Goal: Task Accomplishment & Management: Manage account settings

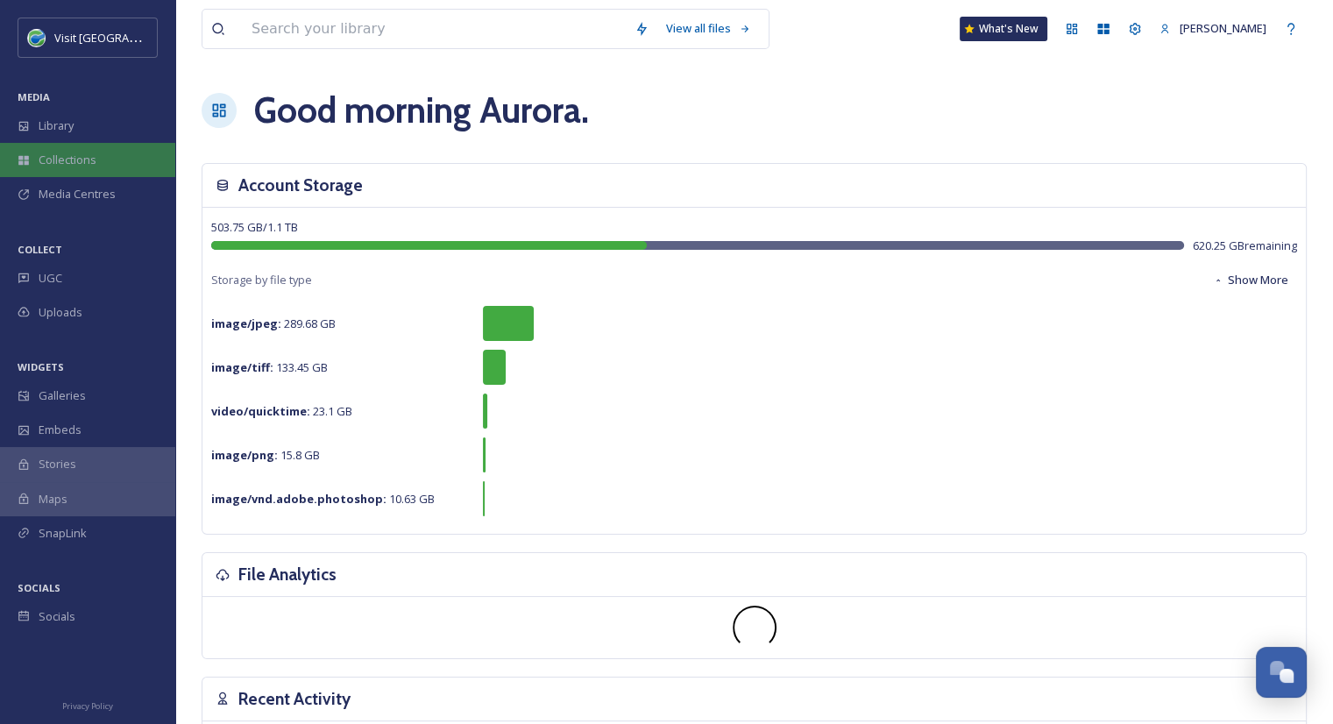
click at [74, 169] on div "Collections" at bounding box center [87, 160] width 175 height 34
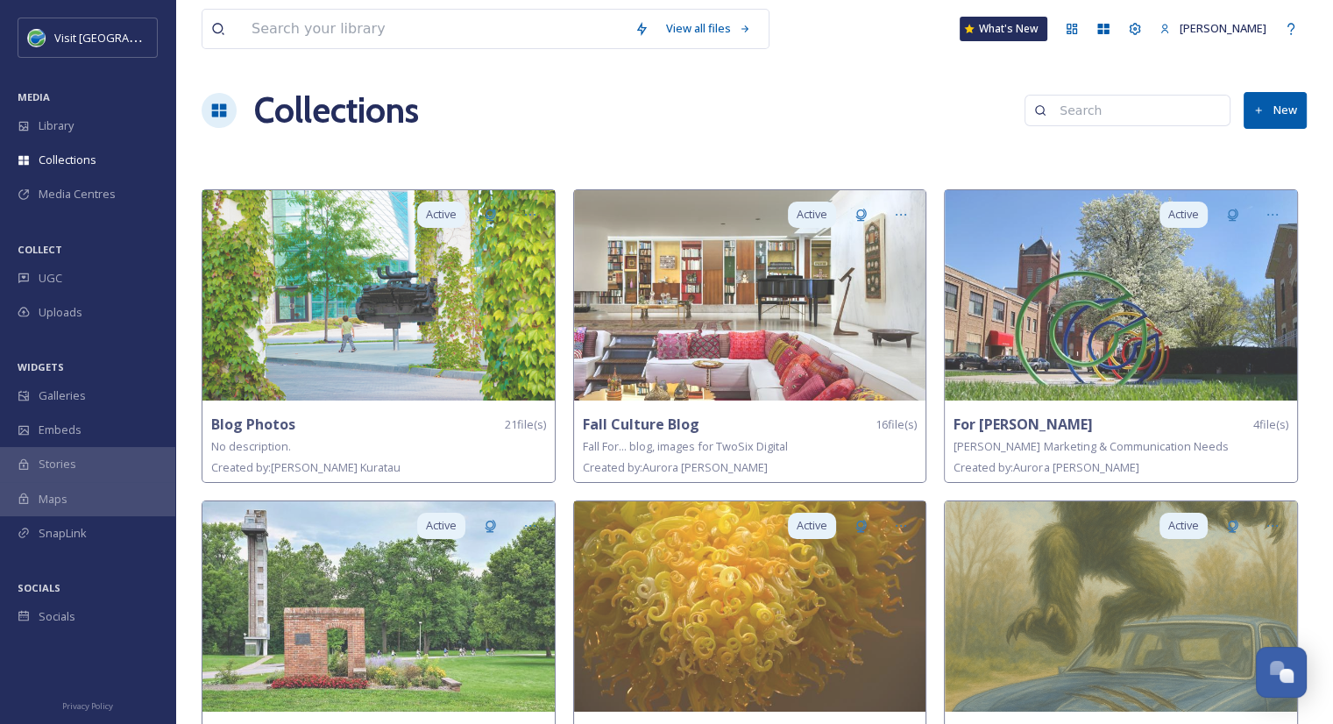
click at [1285, 121] on button "New" at bounding box center [1275, 110] width 63 height 36
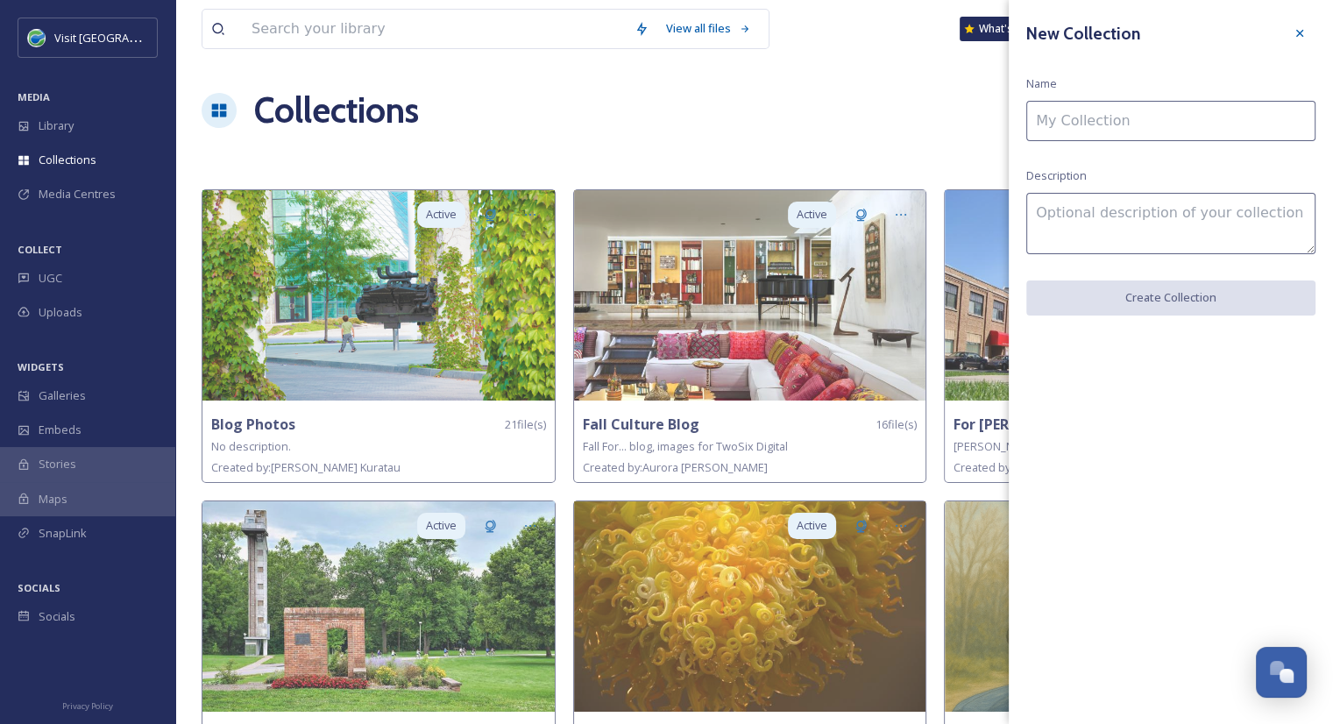
click at [1178, 112] on input at bounding box center [1170, 121] width 289 height 40
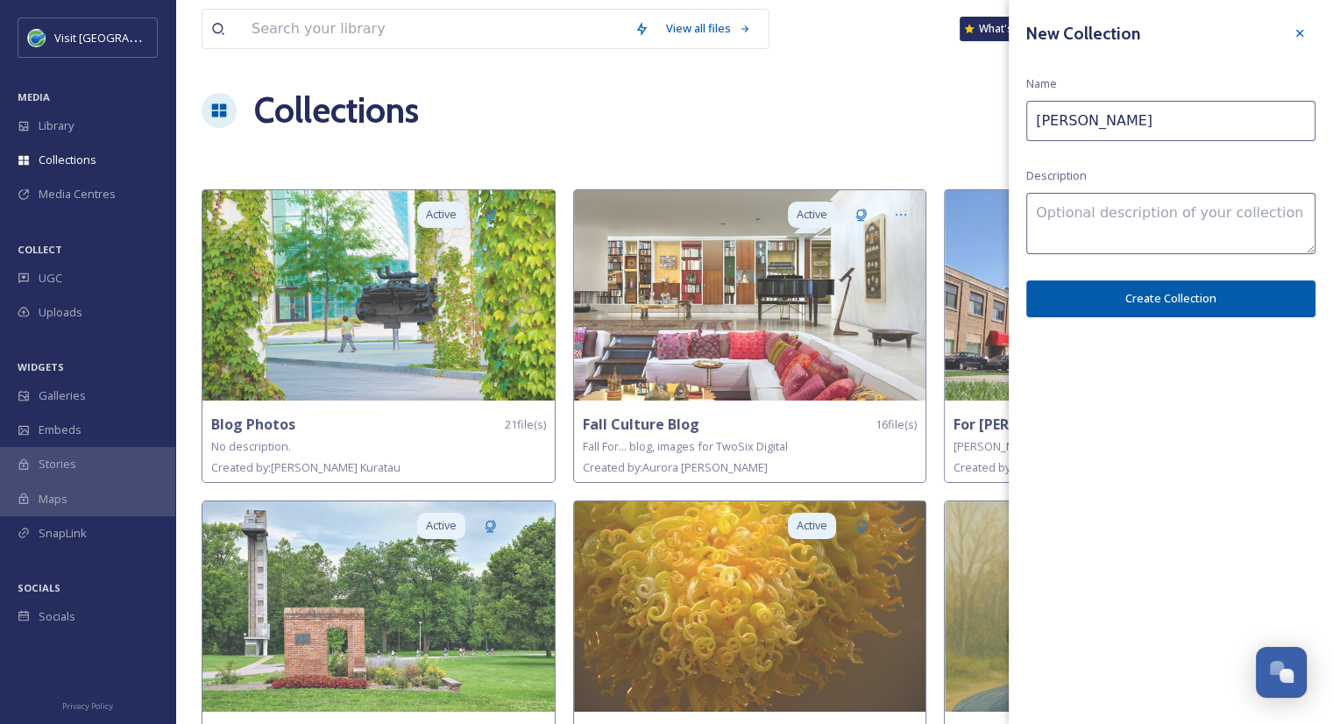
type input "[PERSON_NAME]"
click at [1151, 309] on button "Create Collection" at bounding box center [1170, 298] width 289 height 36
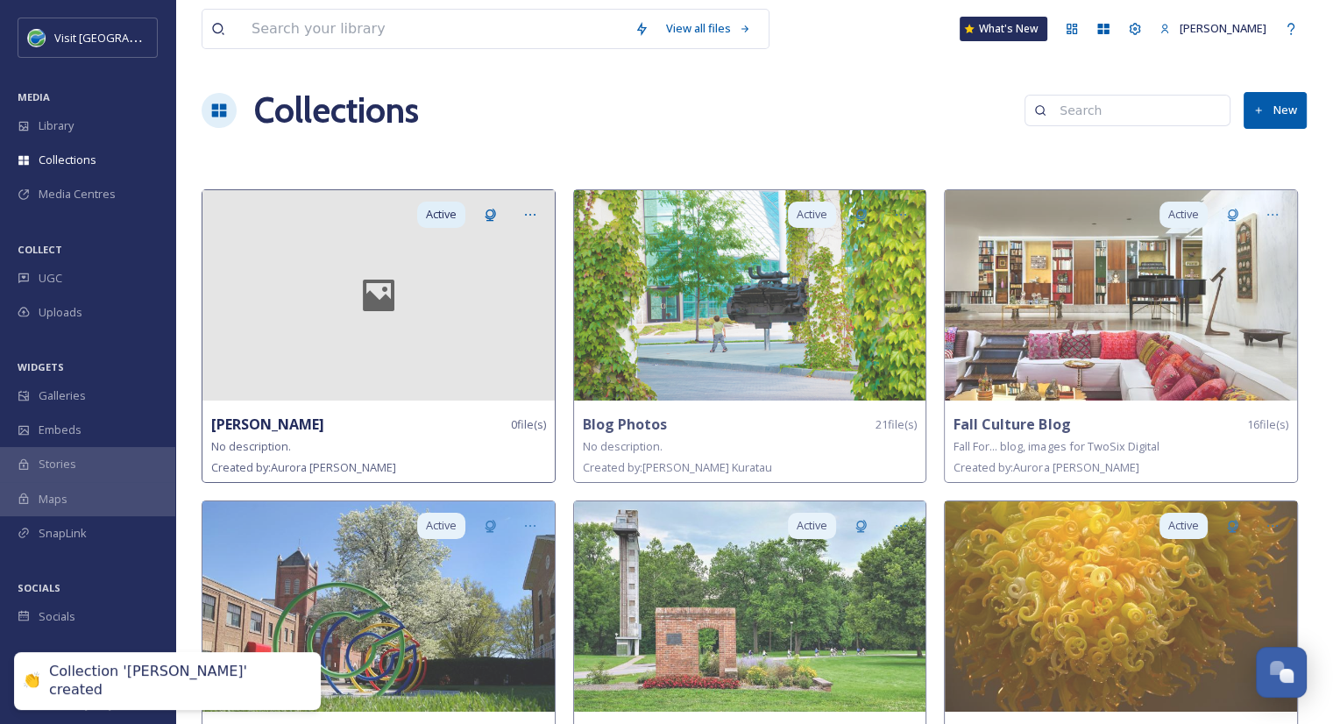
click at [319, 416] on div "[PERSON_NAME] 0 file(s)" at bounding box center [378, 425] width 335 height 22
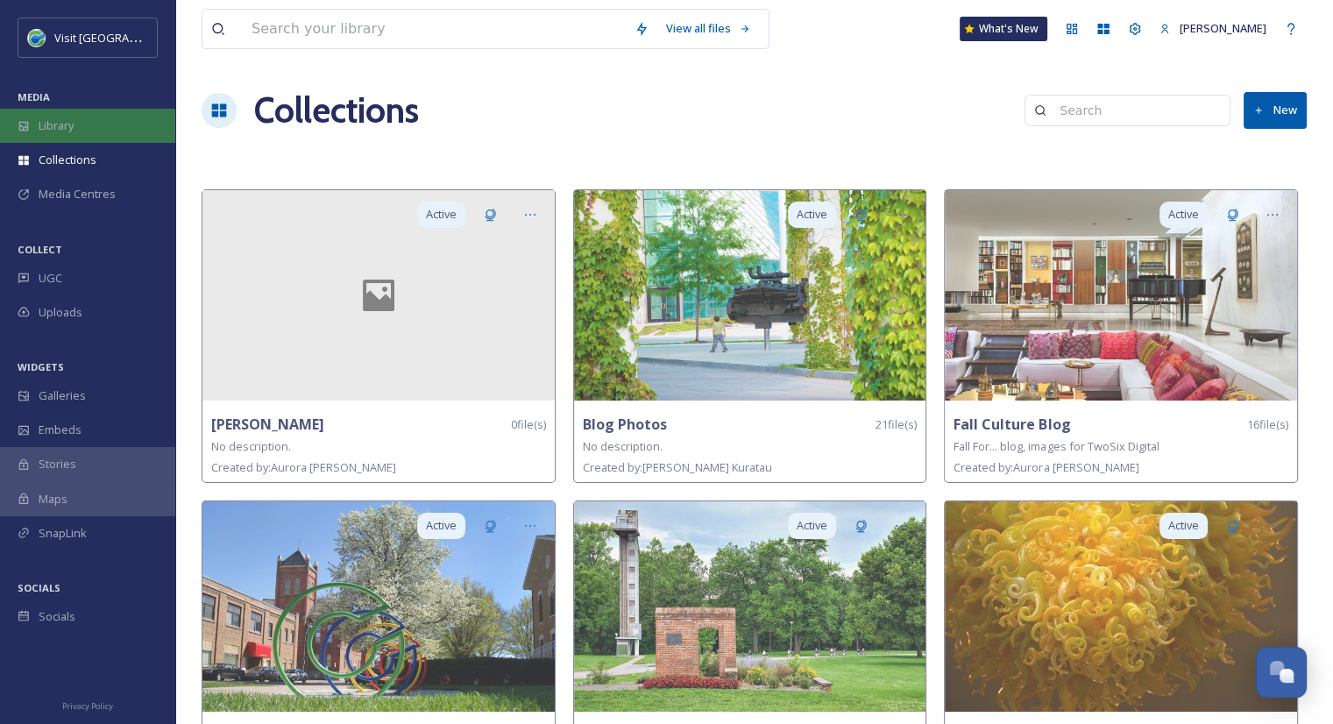
click at [85, 122] on div "Library" at bounding box center [87, 126] width 175 height 34
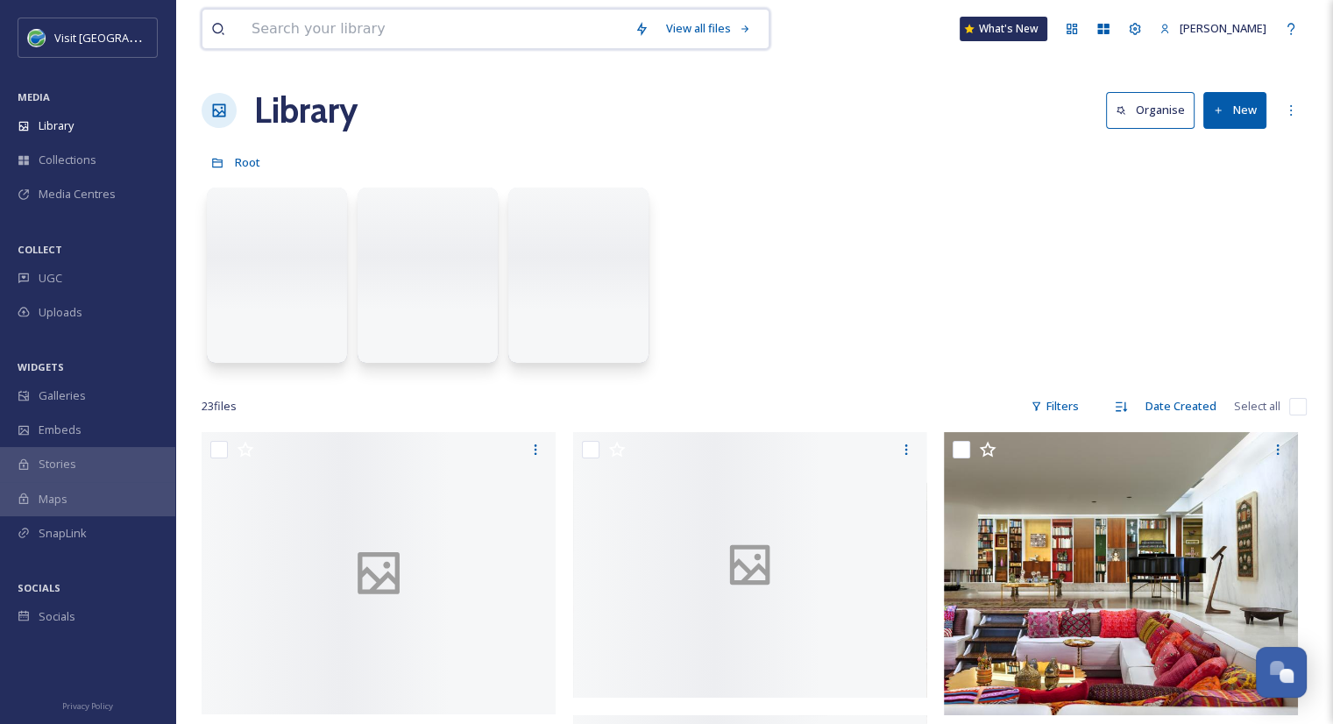
click at [406, 32] on input at bounding box center [434, 29] width 383 height 39
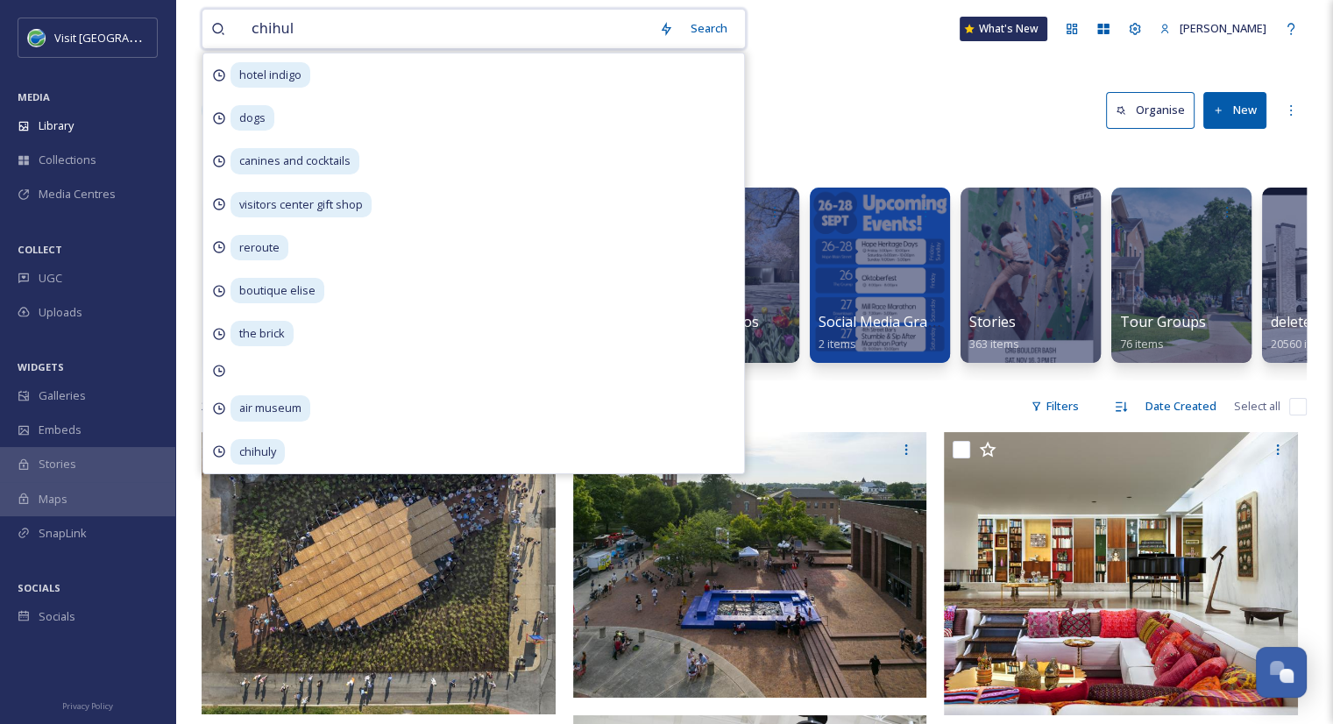
type input "chihuly"
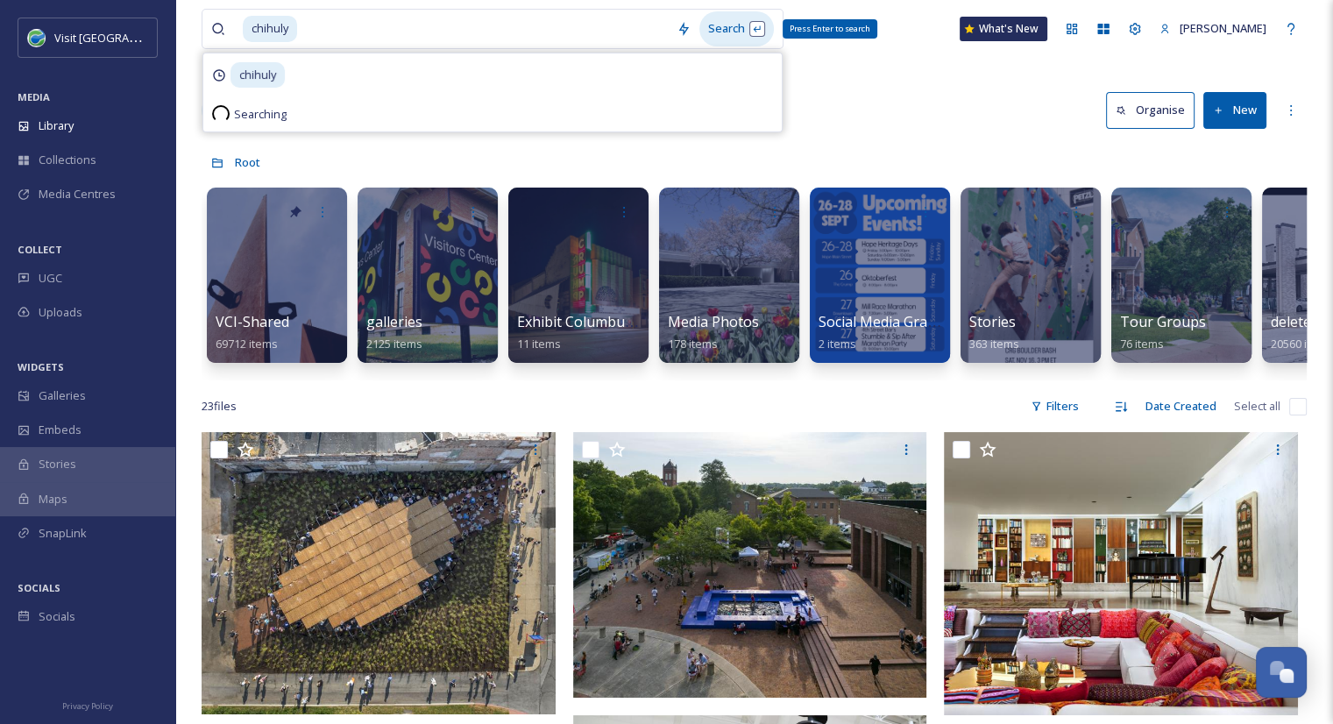
click at [727, 25] on div "Search Press Enter to search" at bounding box center [736, 28] width 74 height 34
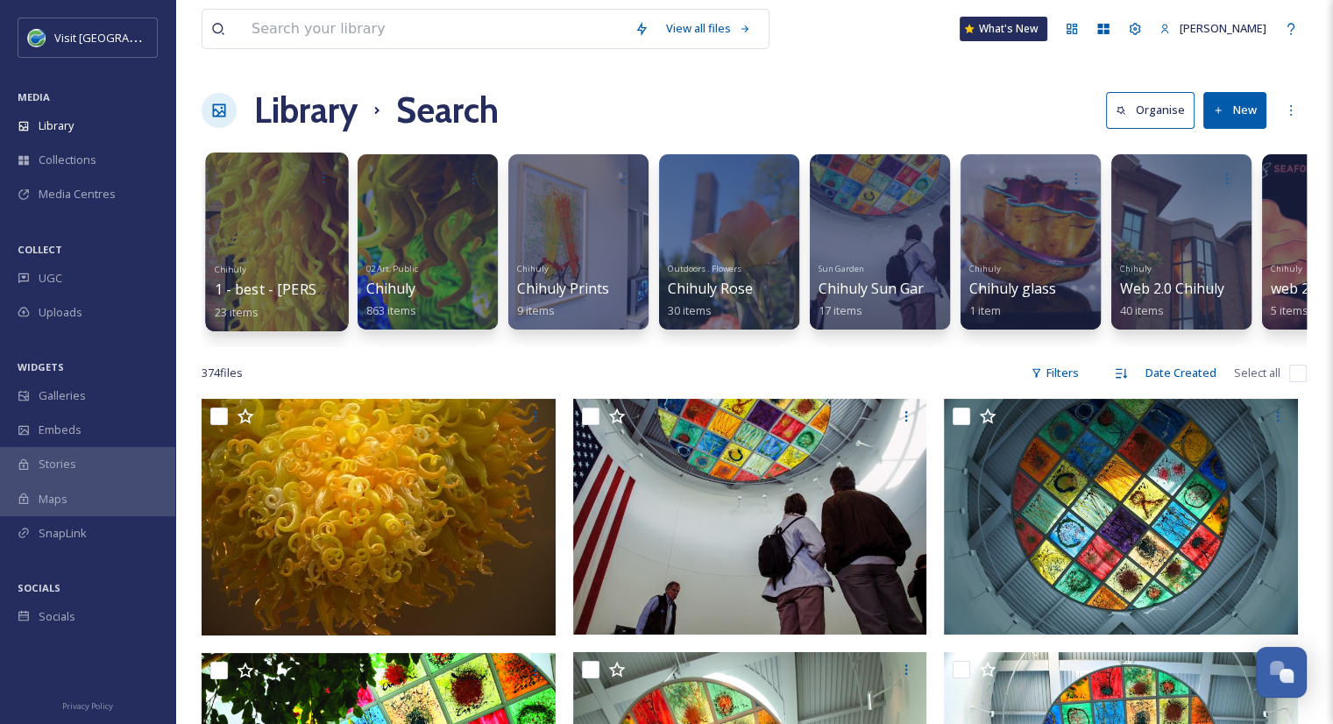
click at [303, 292] on span "1 - best - [PERSON_NAME]" at bounding box center [303, 289] width 177 height 19
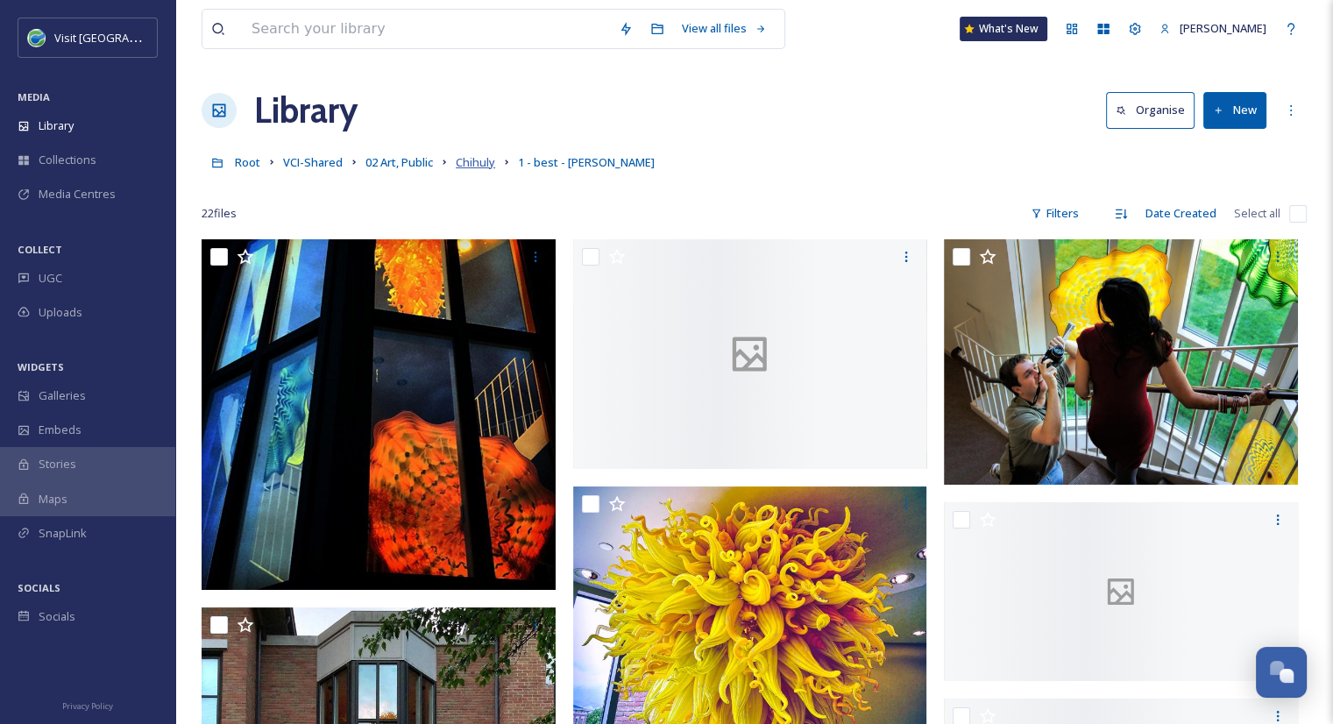
click at [474, 166] on span "Chihuly" at bounding box center [475, 162] width 39 height 16
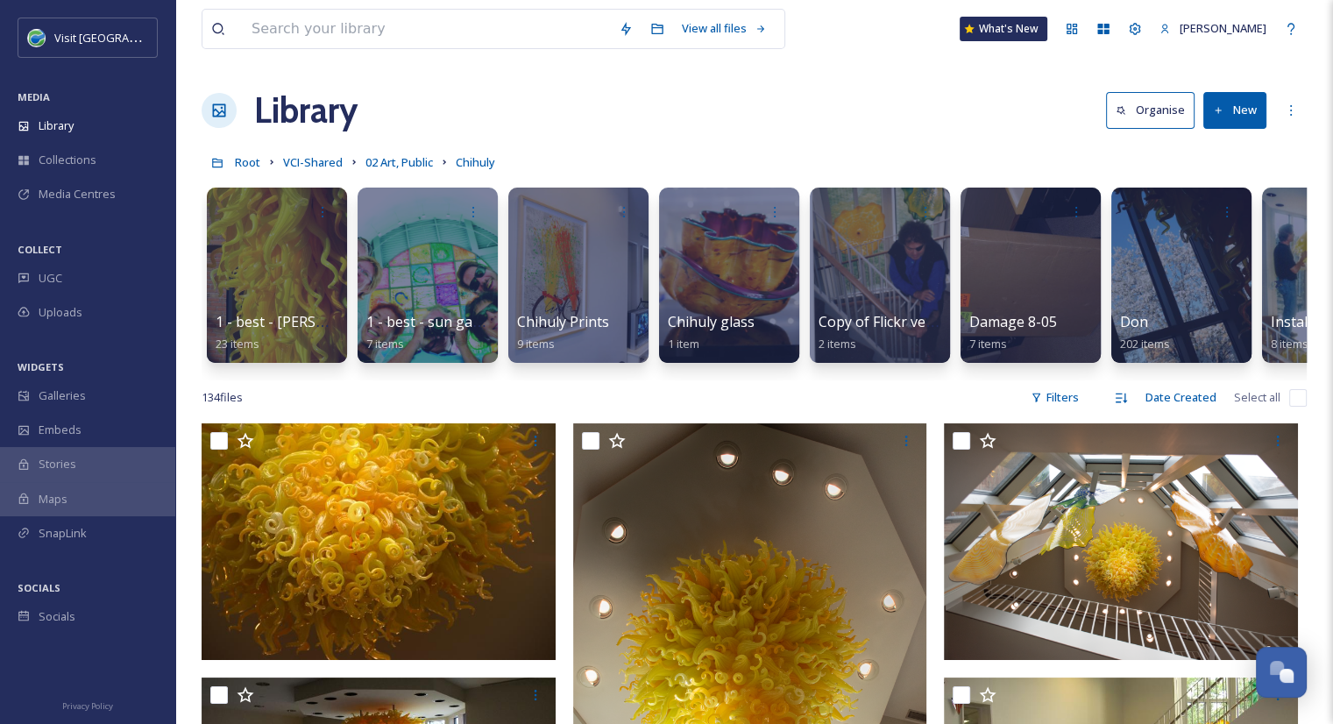
click at [1294, 405] on input "checkbox" at bounding box center [1298, 398] width 18 height 18
checkbox input "true"
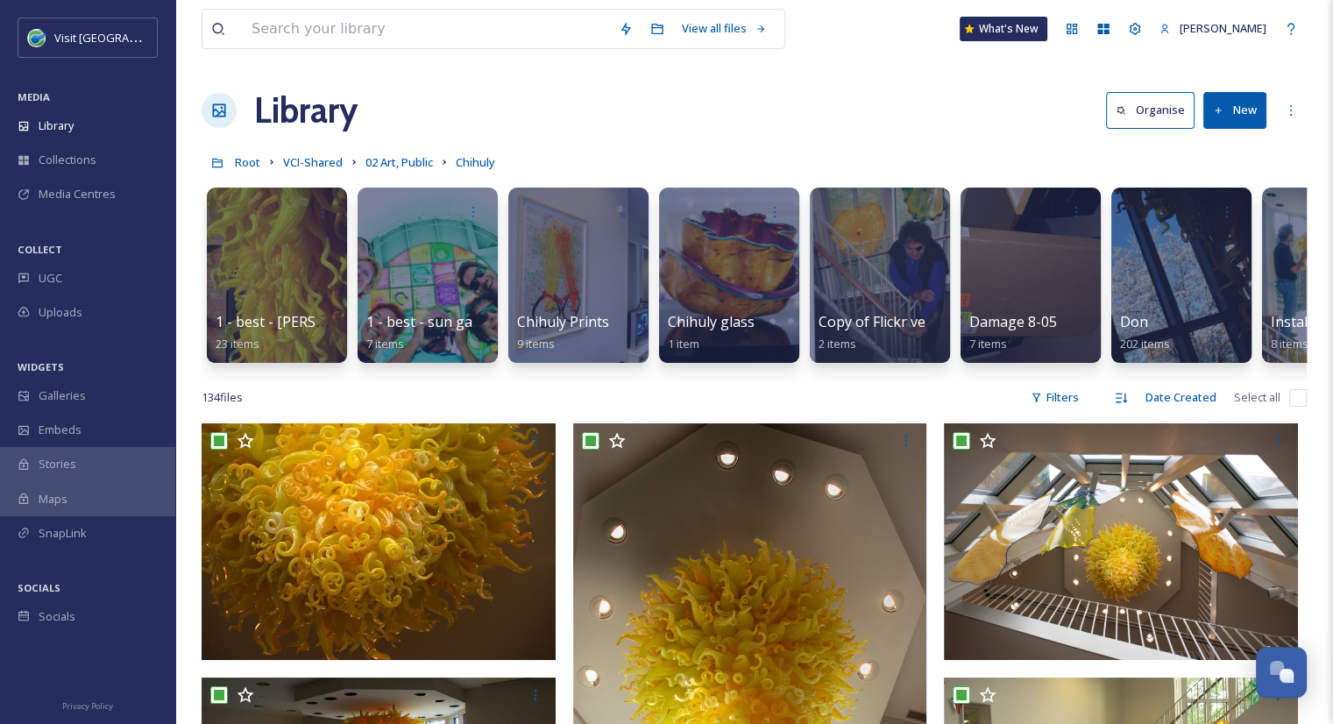
checkbox input "true"
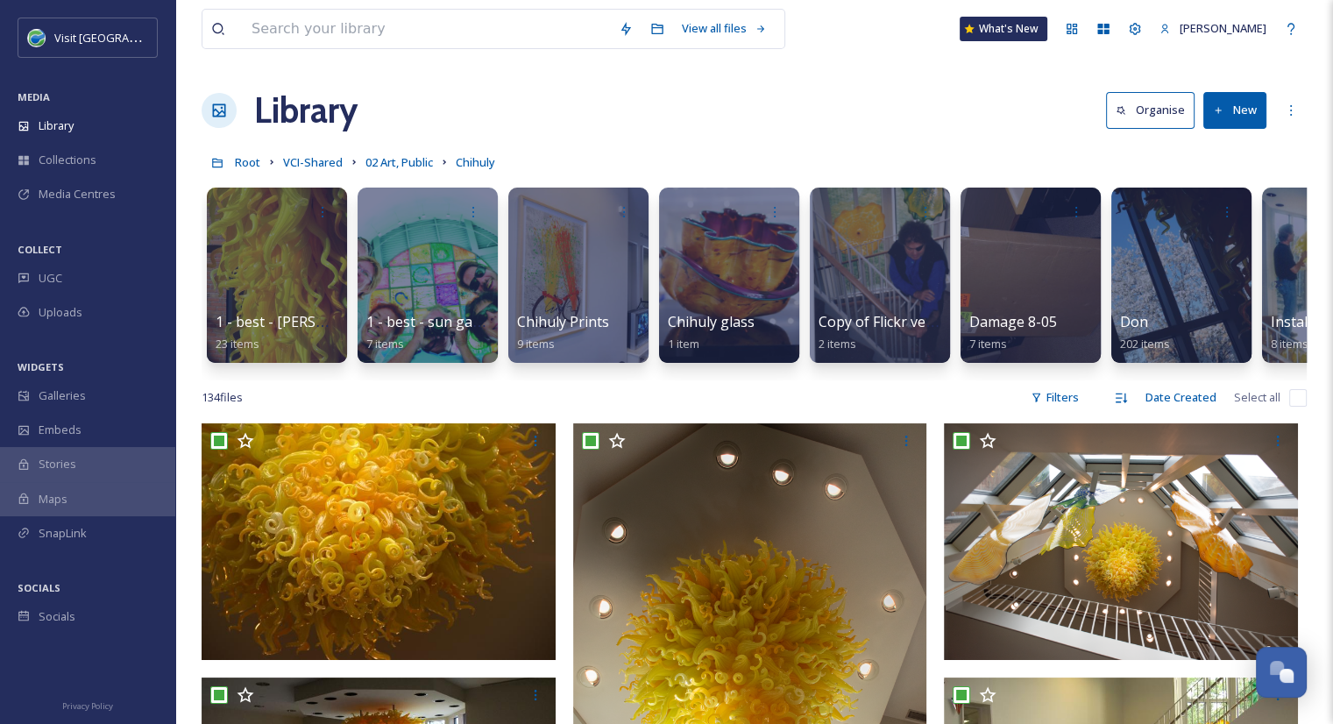
checkbox input "true"
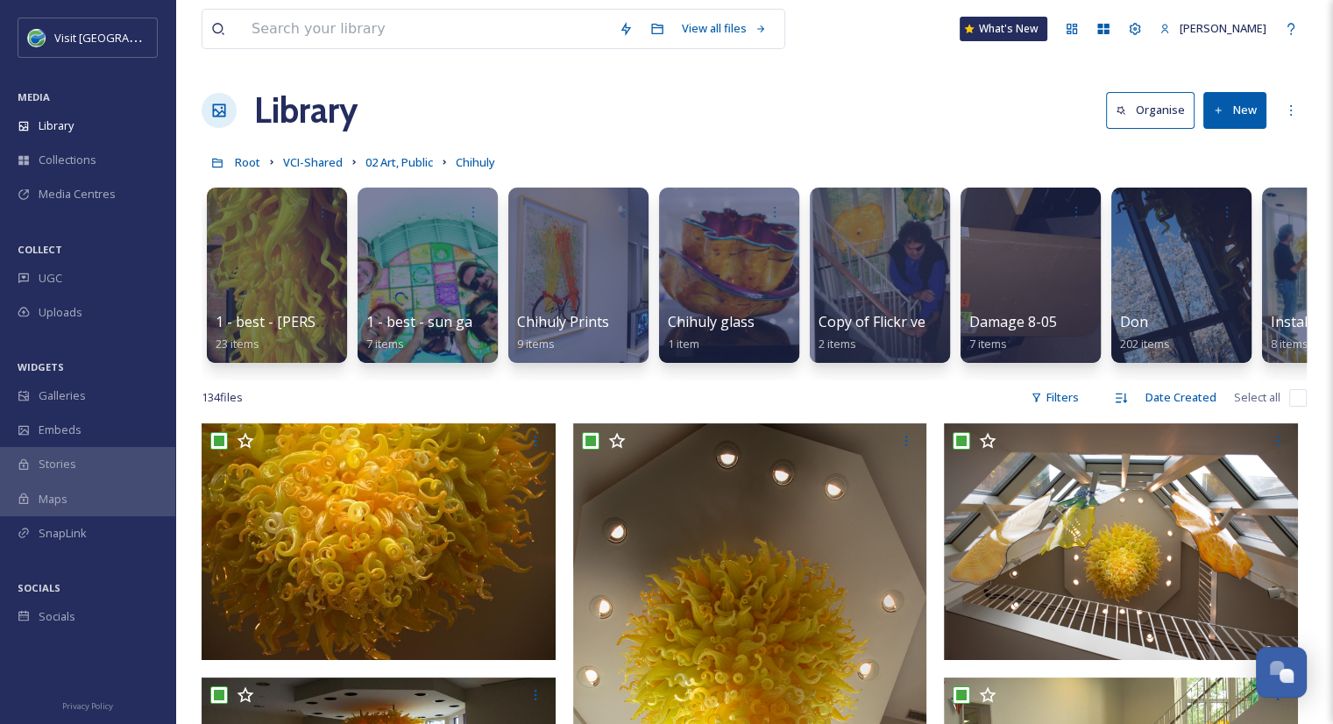
checkbox input "true"
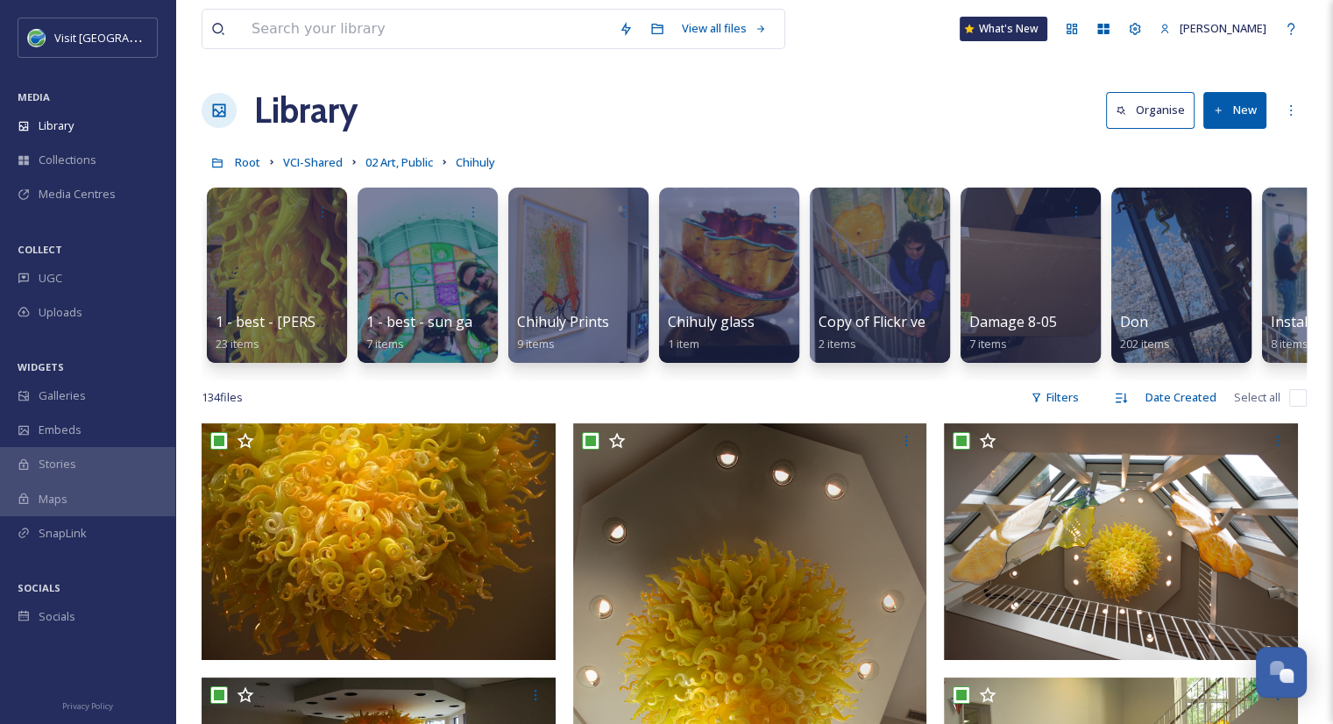
checkbox input "true"
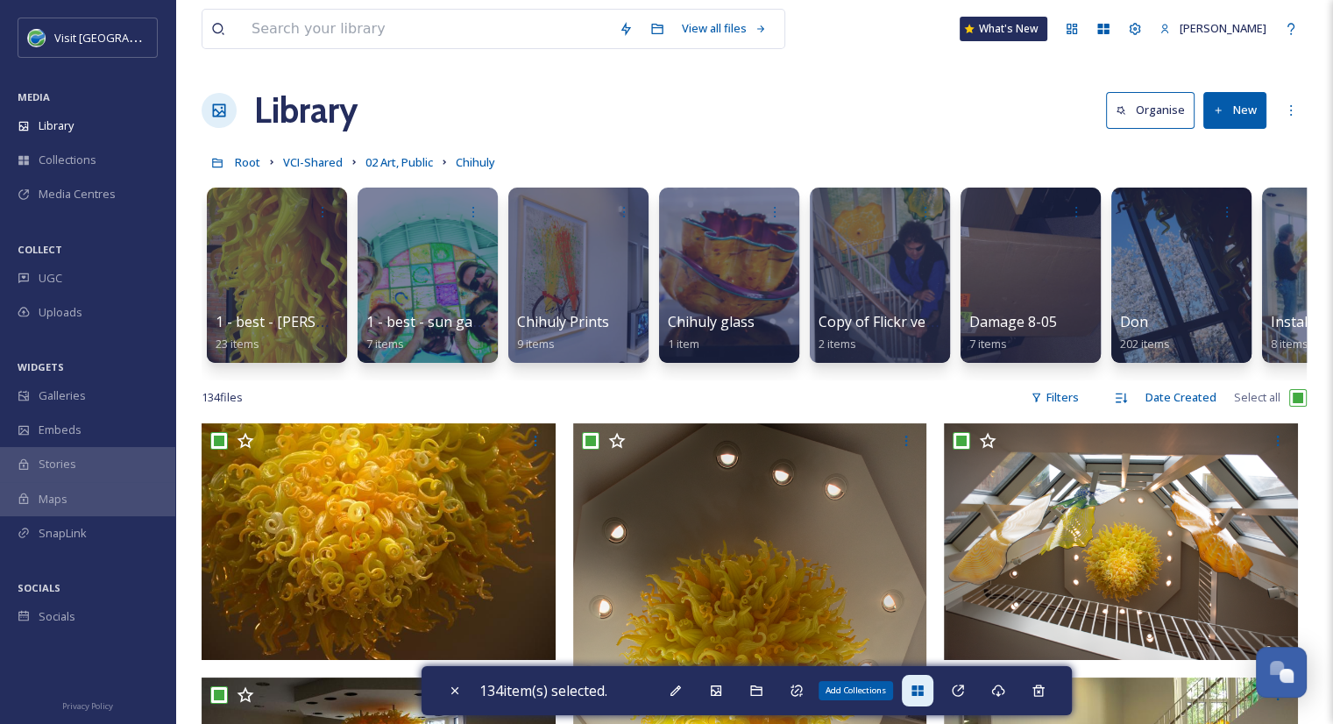
click at [915, 687] on icon at bounding box center [918, 691] width 14 height 14
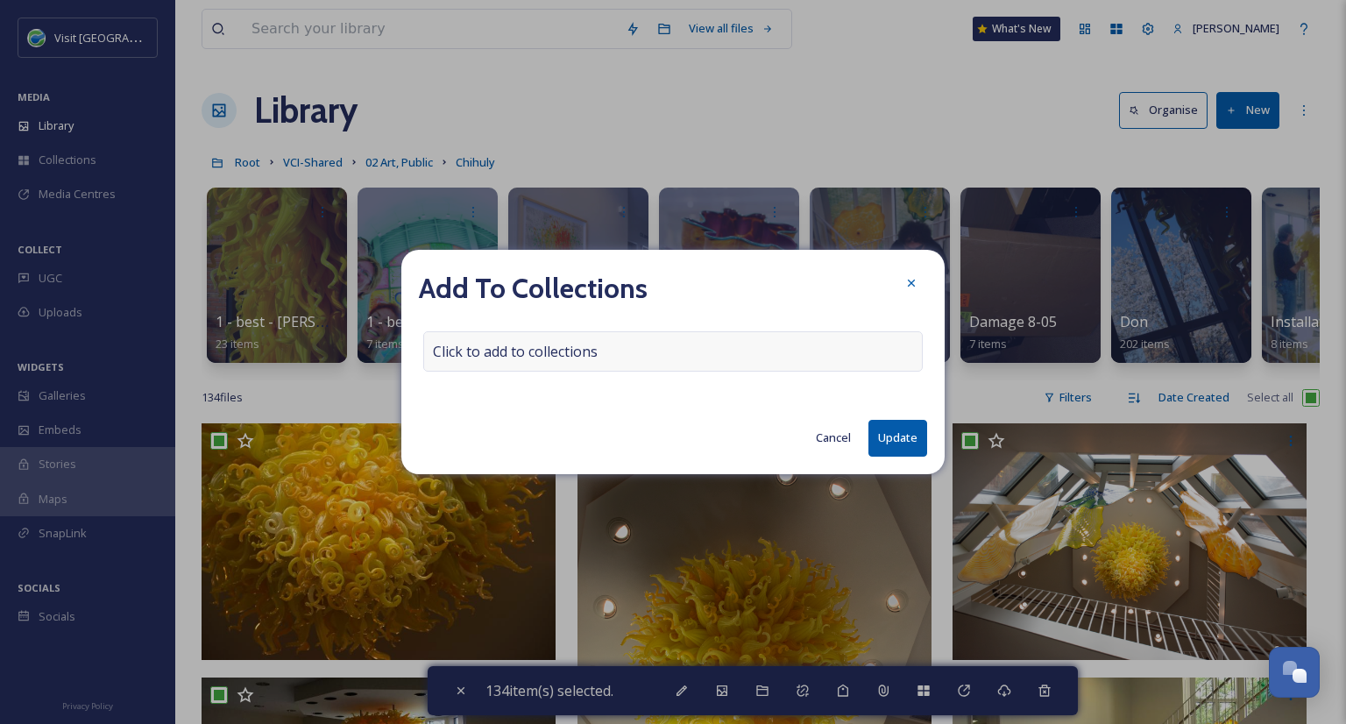
click at [592, 352] on span "Click to add to collections" at bounding box center [515, 351] width 165 height 21
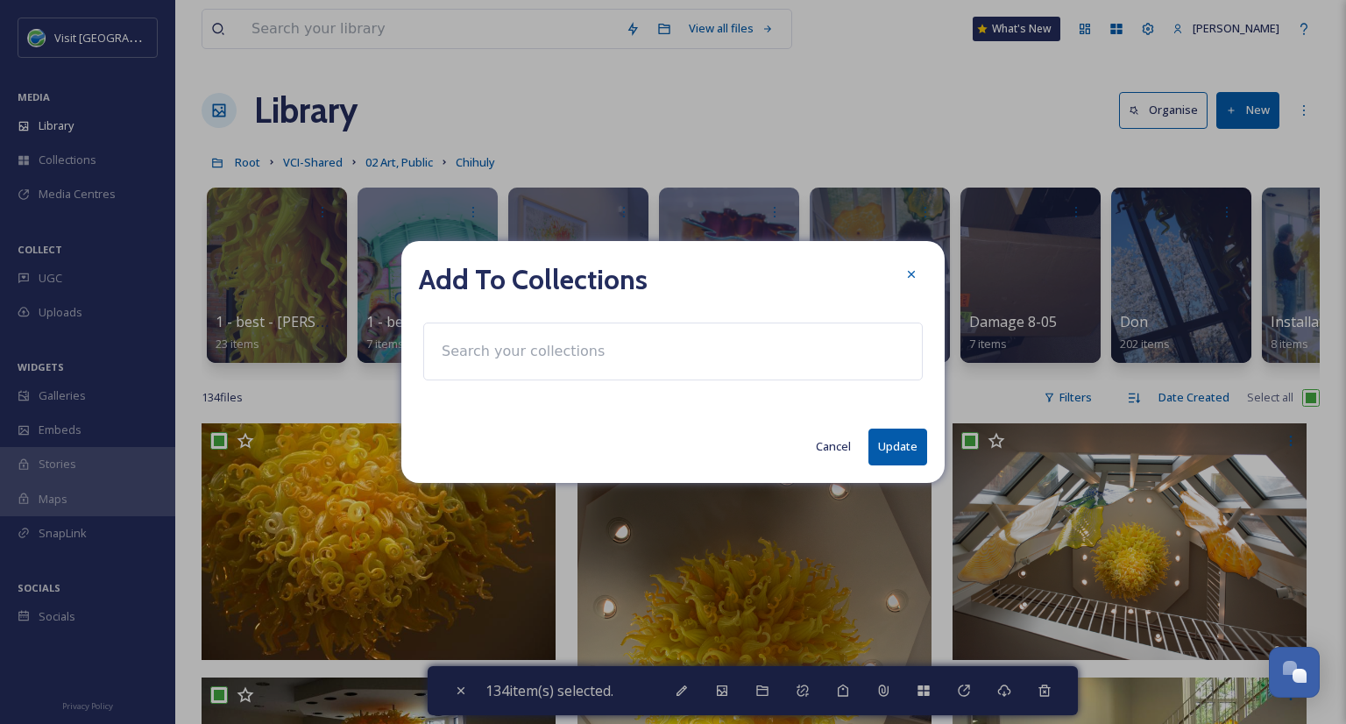
click at [592, 352] on input at bounding box center [529, 351] width 193 height 39
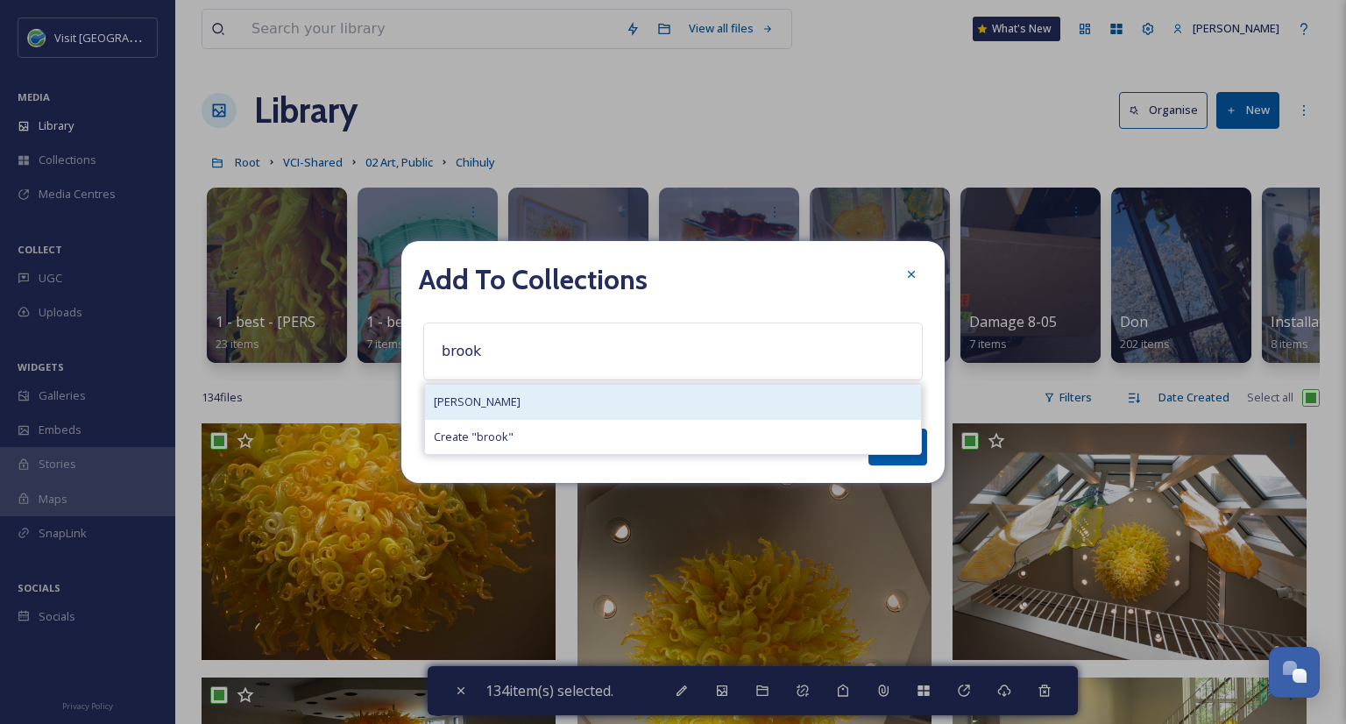
type input "brook"
click at [522, 401] on div "[PERSON_NAME]" at bounding box center [673, 402] width 496 height 34
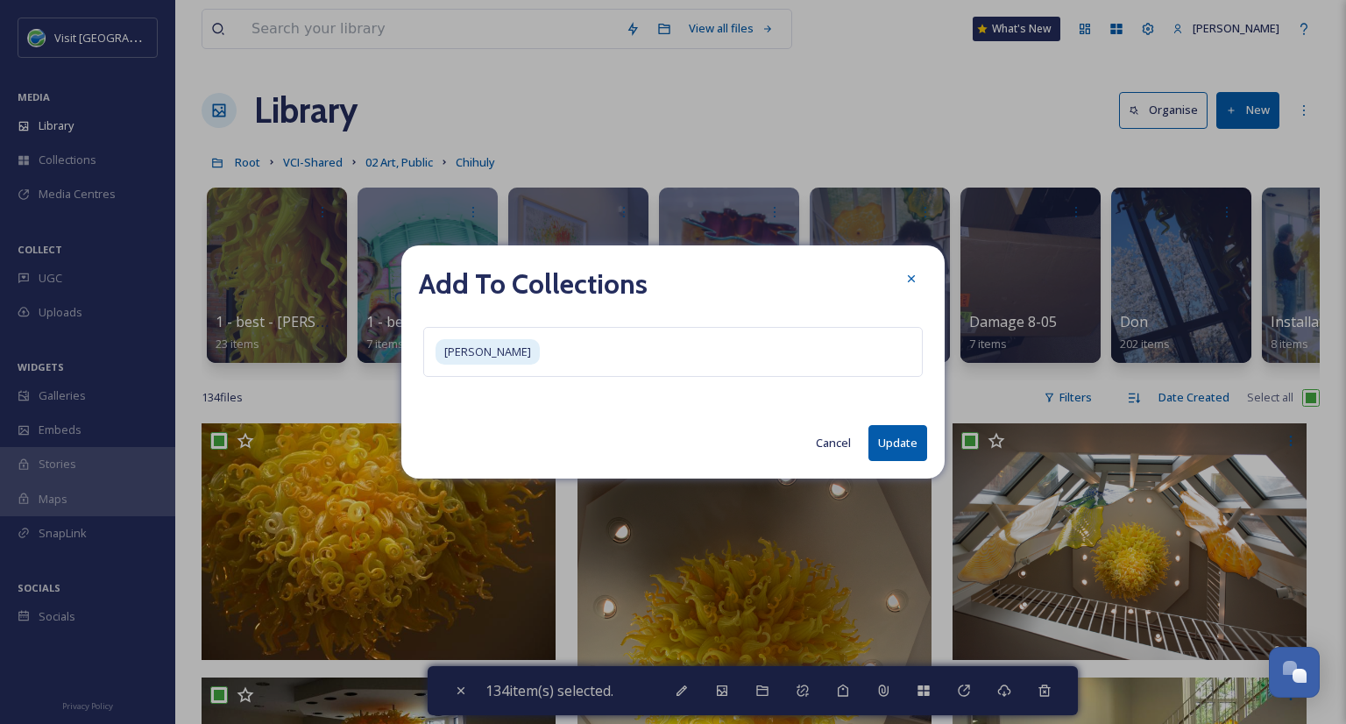
click at [907, 441] on button "Update" at bounding box center [898, 443] width 59 height 36
checkbox input "false"
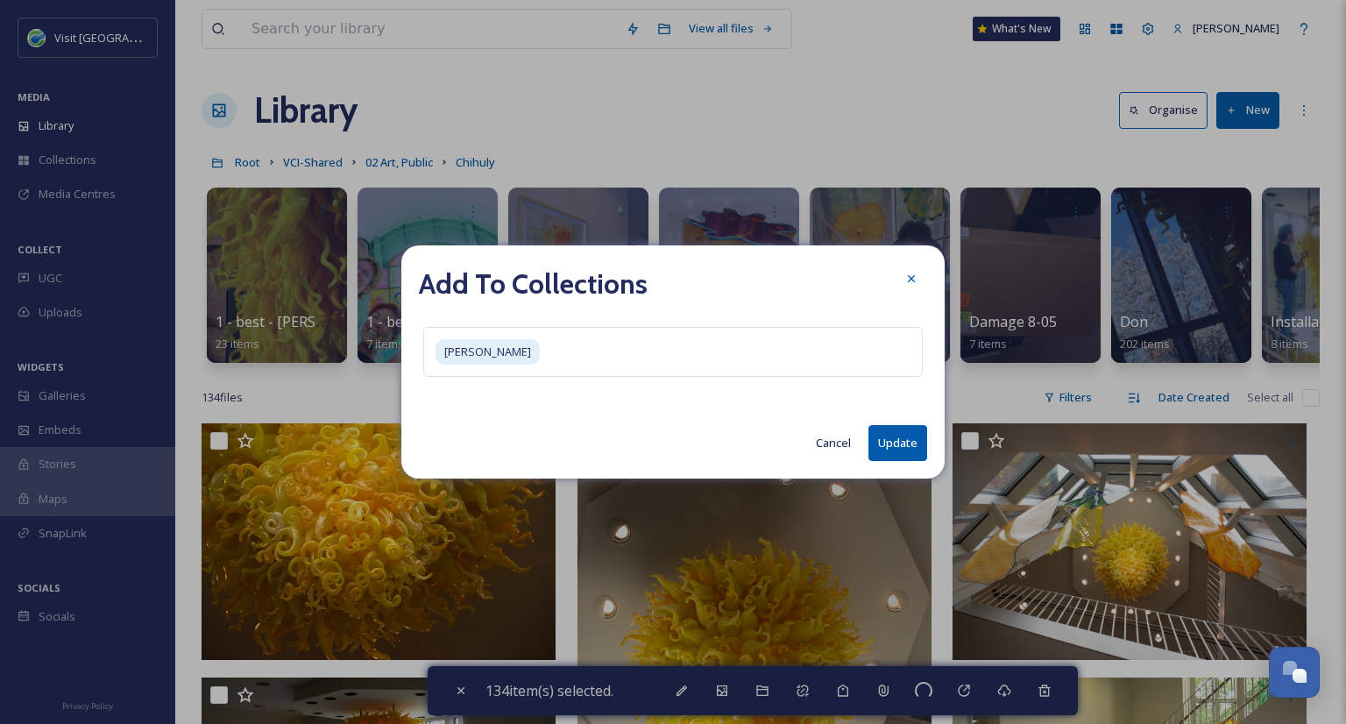
checkbox input "false"
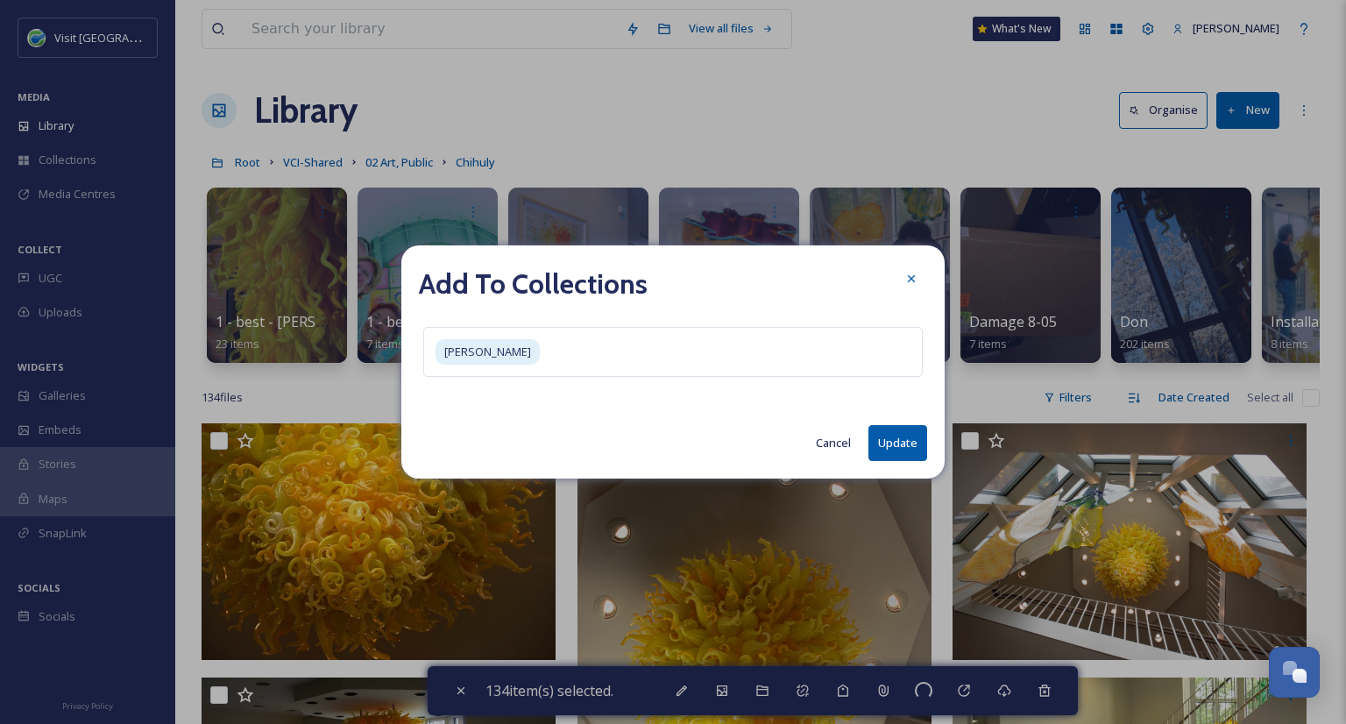
checkbox input "false"
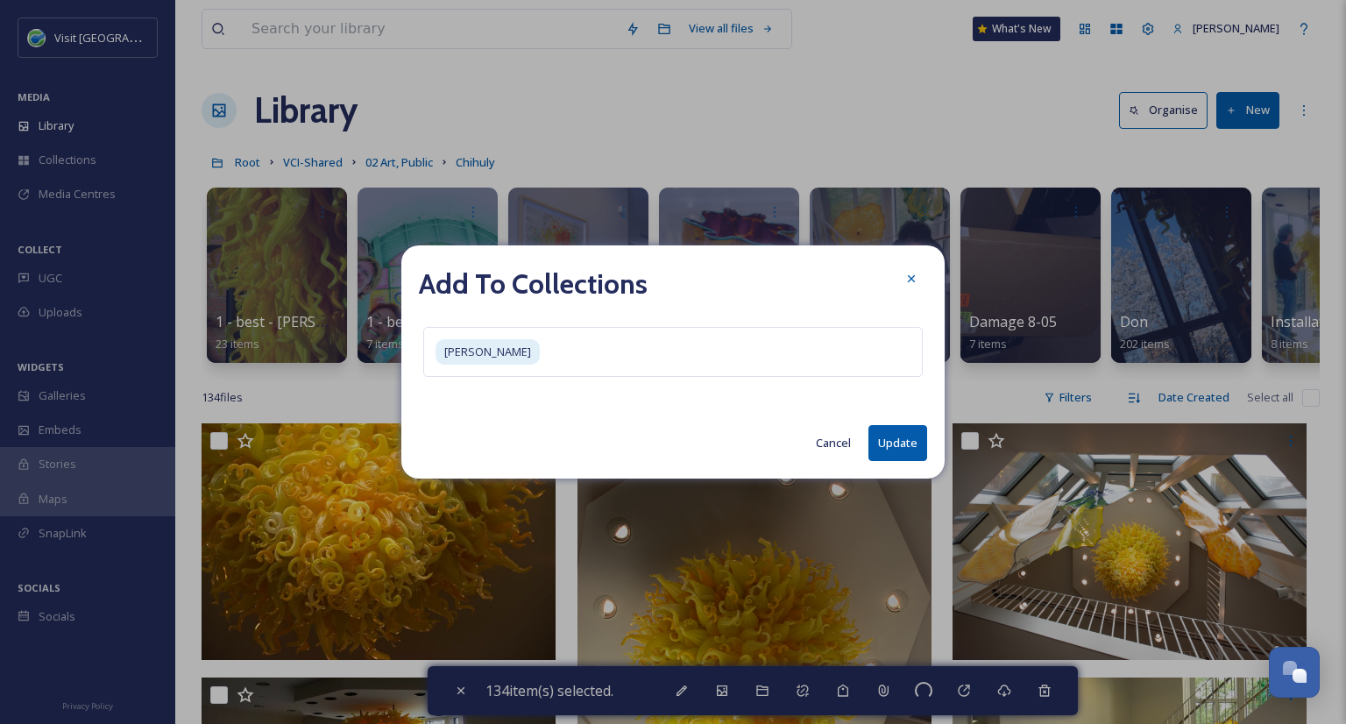
checkbox input "false"
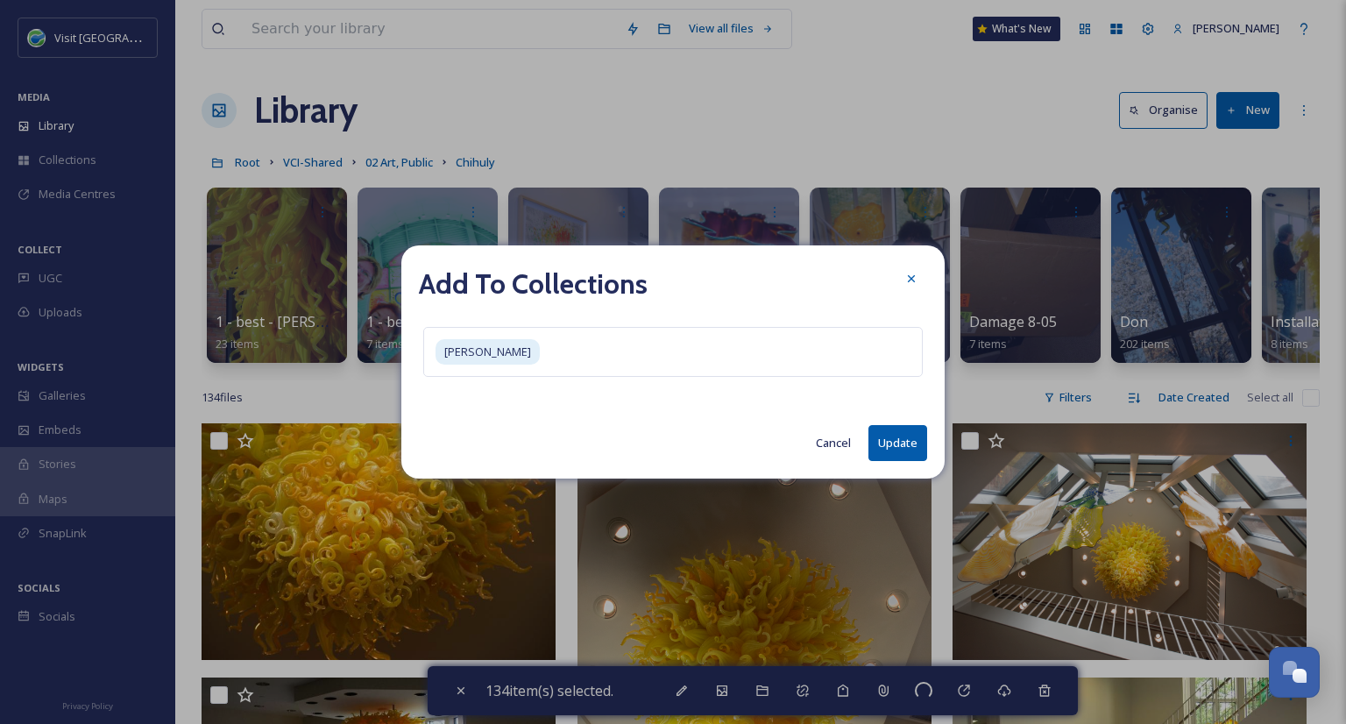
checkbox input "false"
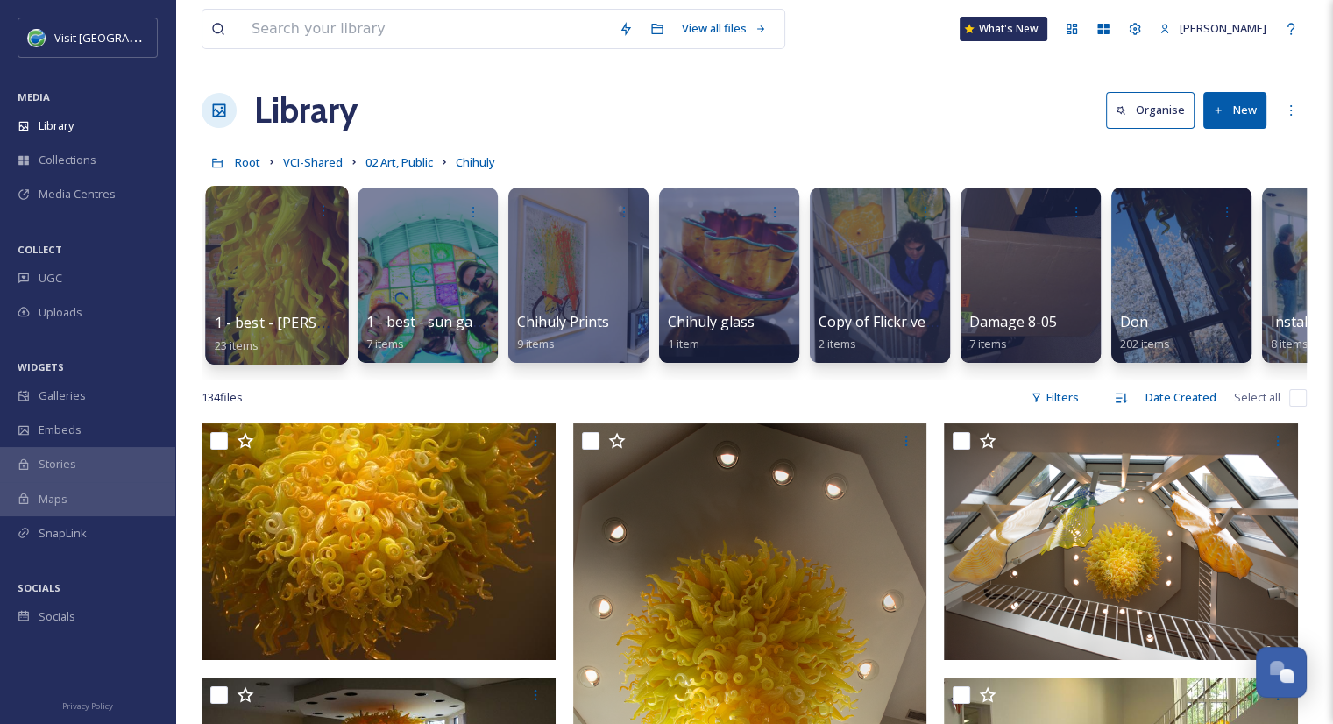
click at [279, 271] on div at bounding box center [276, 275] width 143 height 179
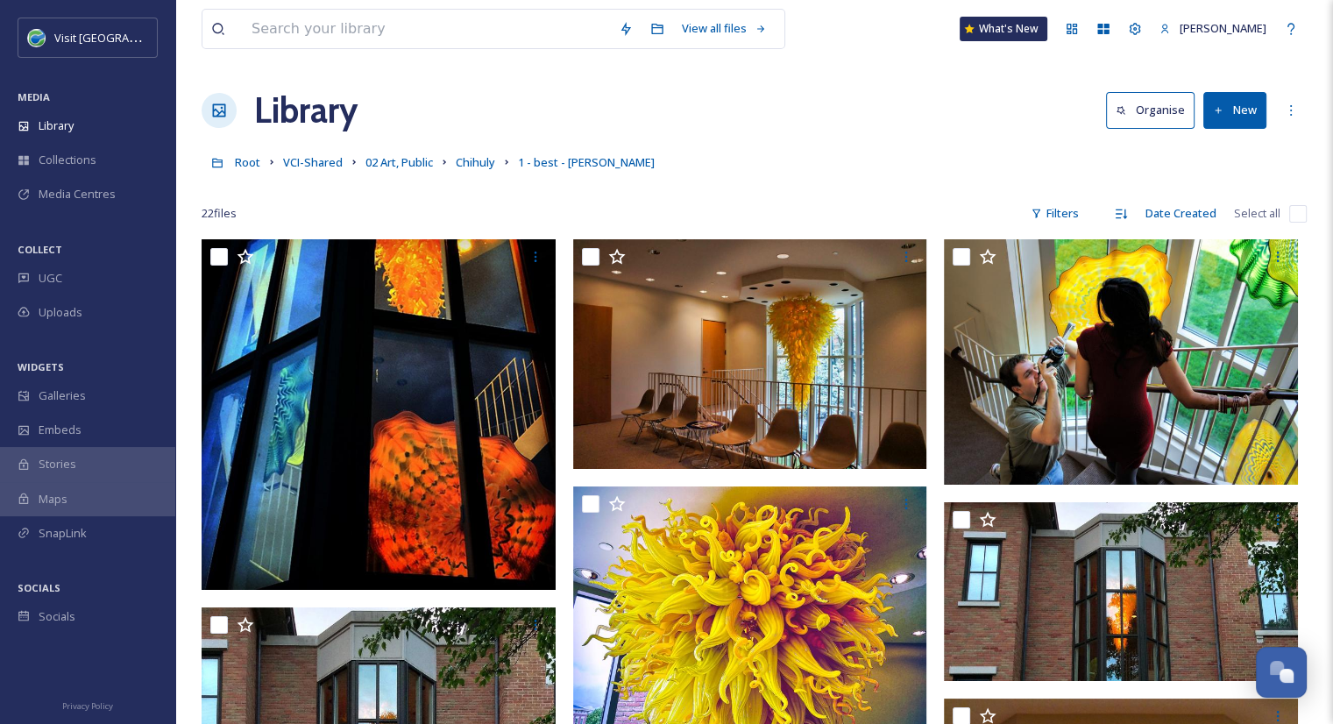
click at [1294, 209] on input "checkbox" at bounding box center [1298, 214] width 18 height 18
checkbox input "true"
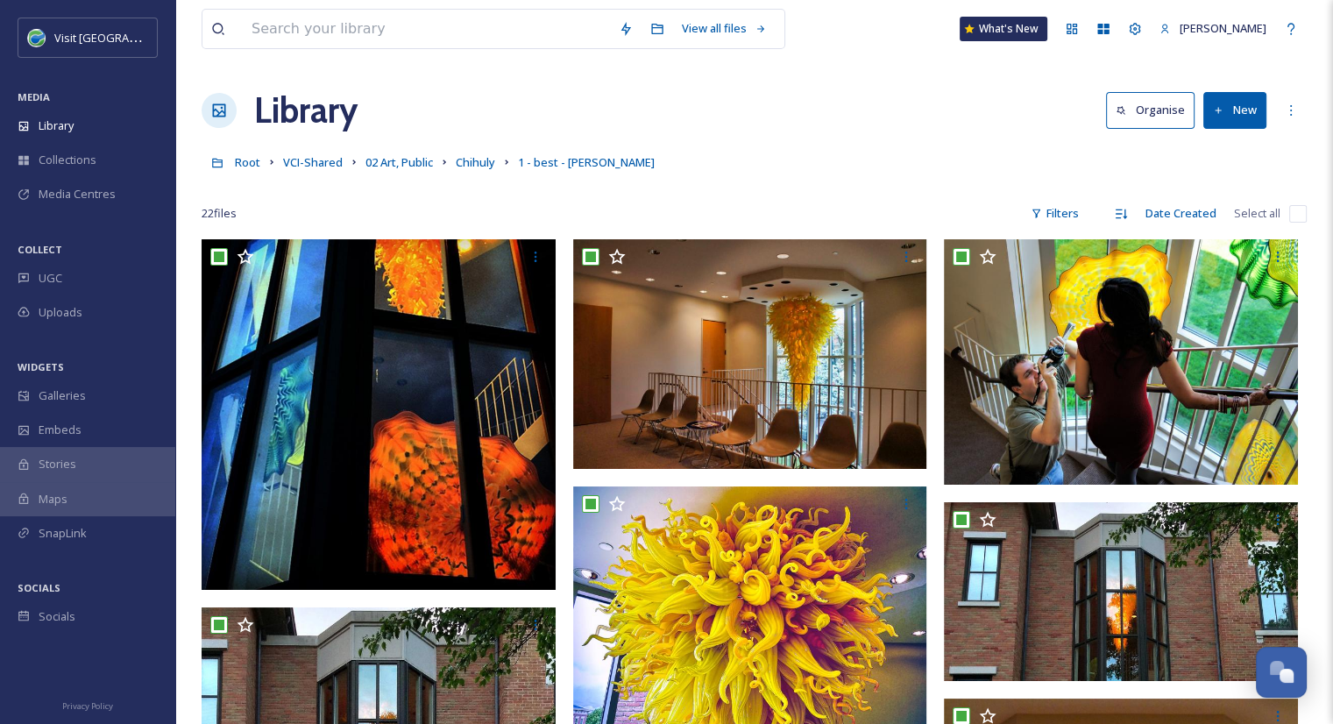
checkbox input "true"
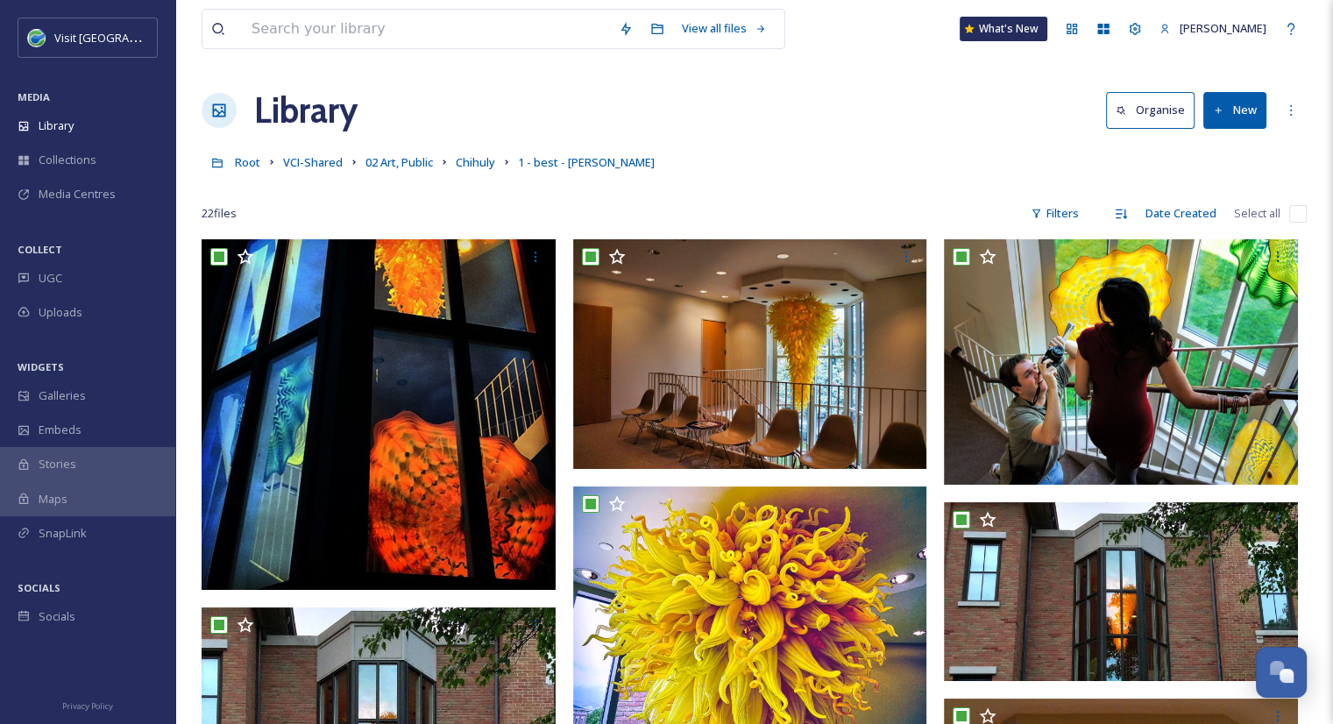
checkbox input "true"
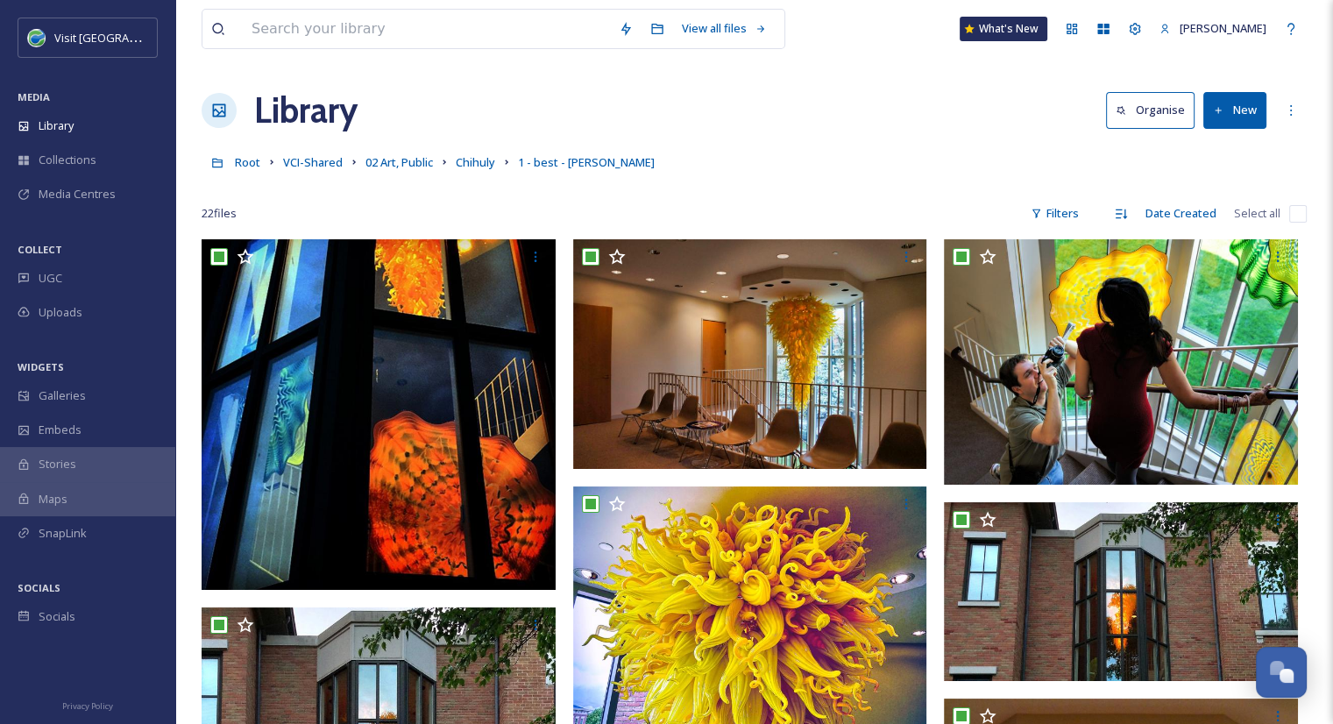
checkbox input "true"
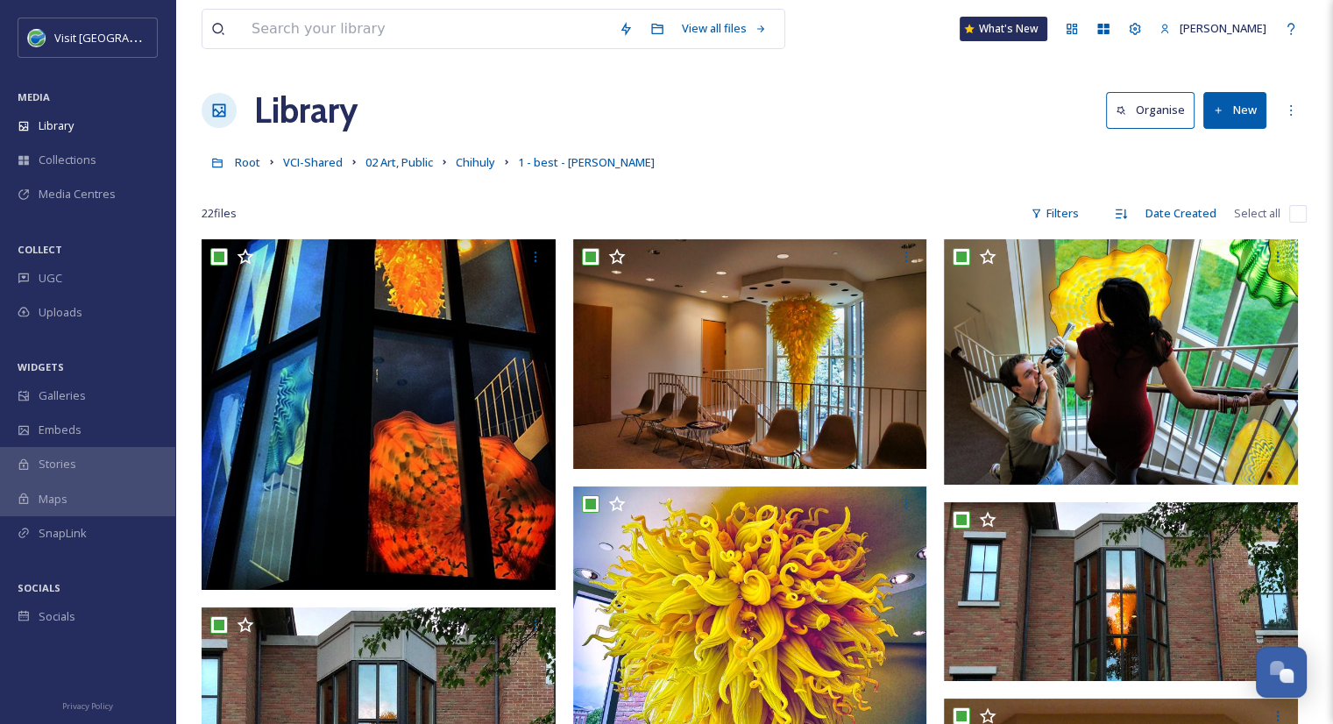
checkbox input "true"
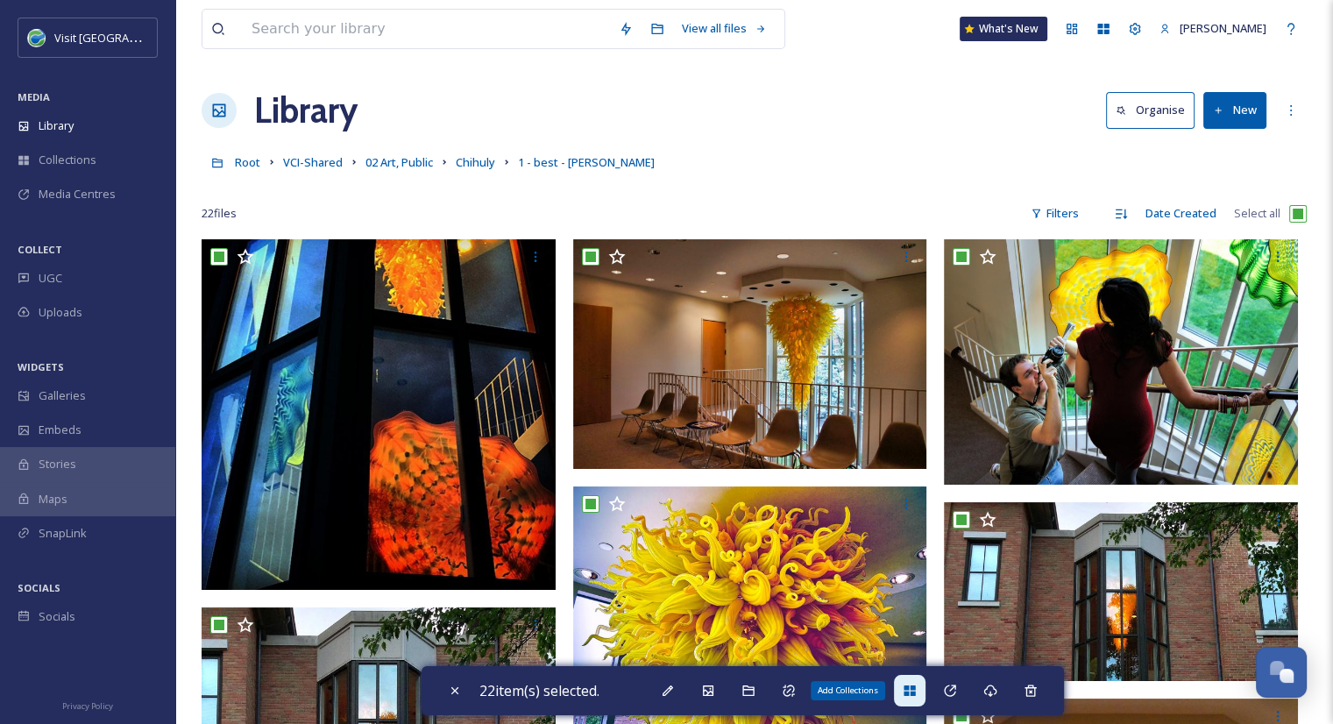
click at [912, 687] on icon at bounding box center [909, 690] width 11 height 11
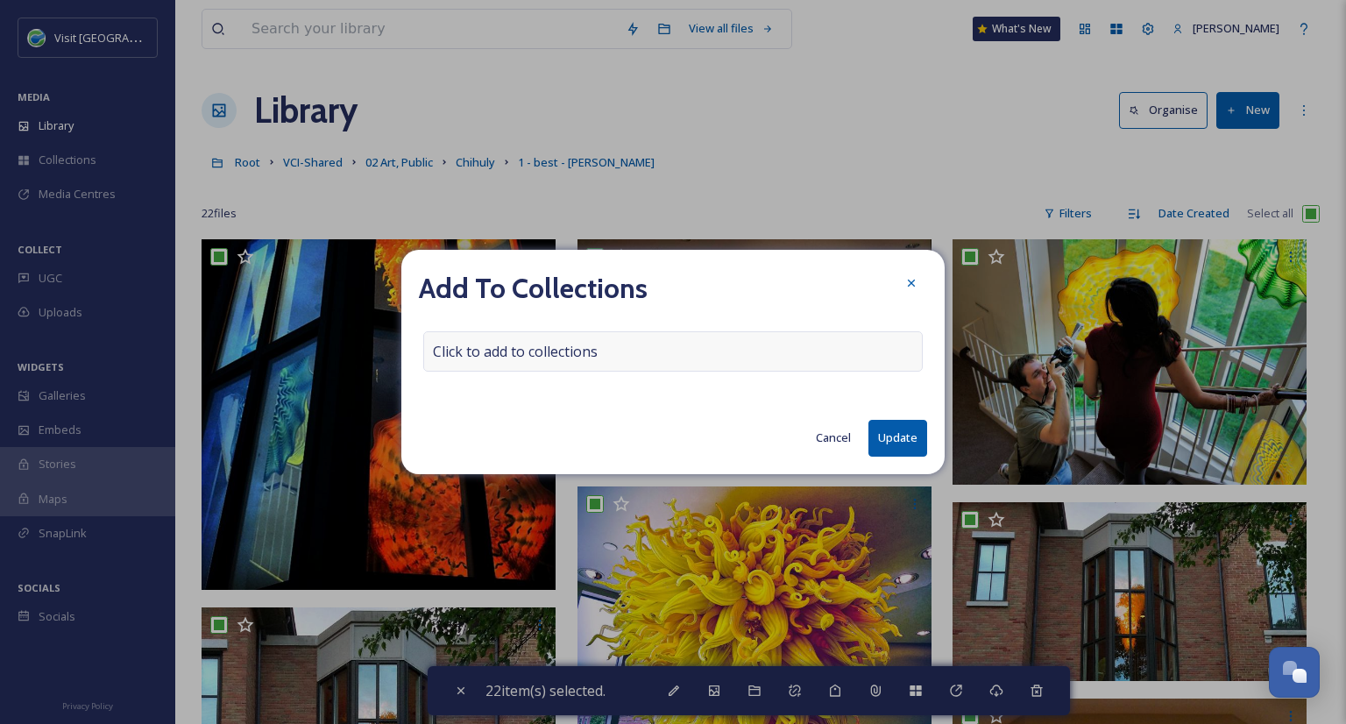
click at [606, 358] on div "Click to add to collections" at bounding box center [673, 351] width 500 height 40
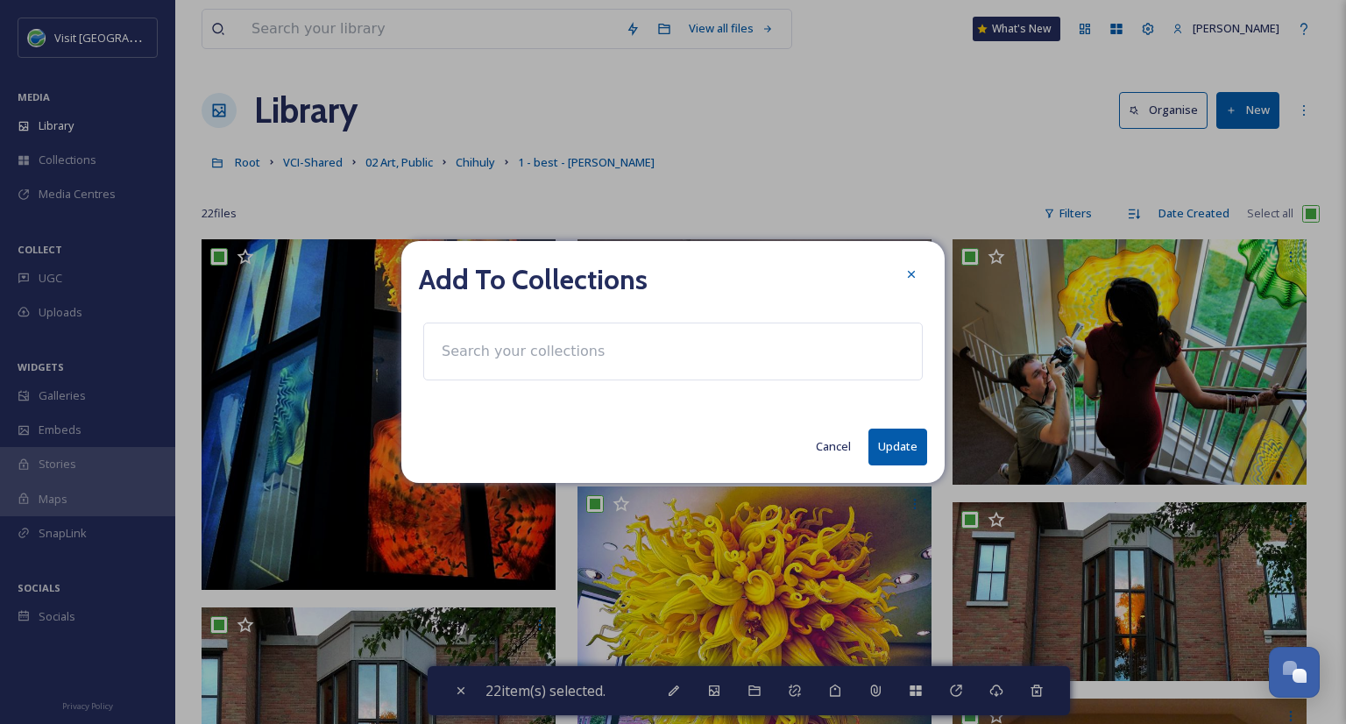
click at [606, 358] on input at bounding box center [529, 351] width 193 height 39
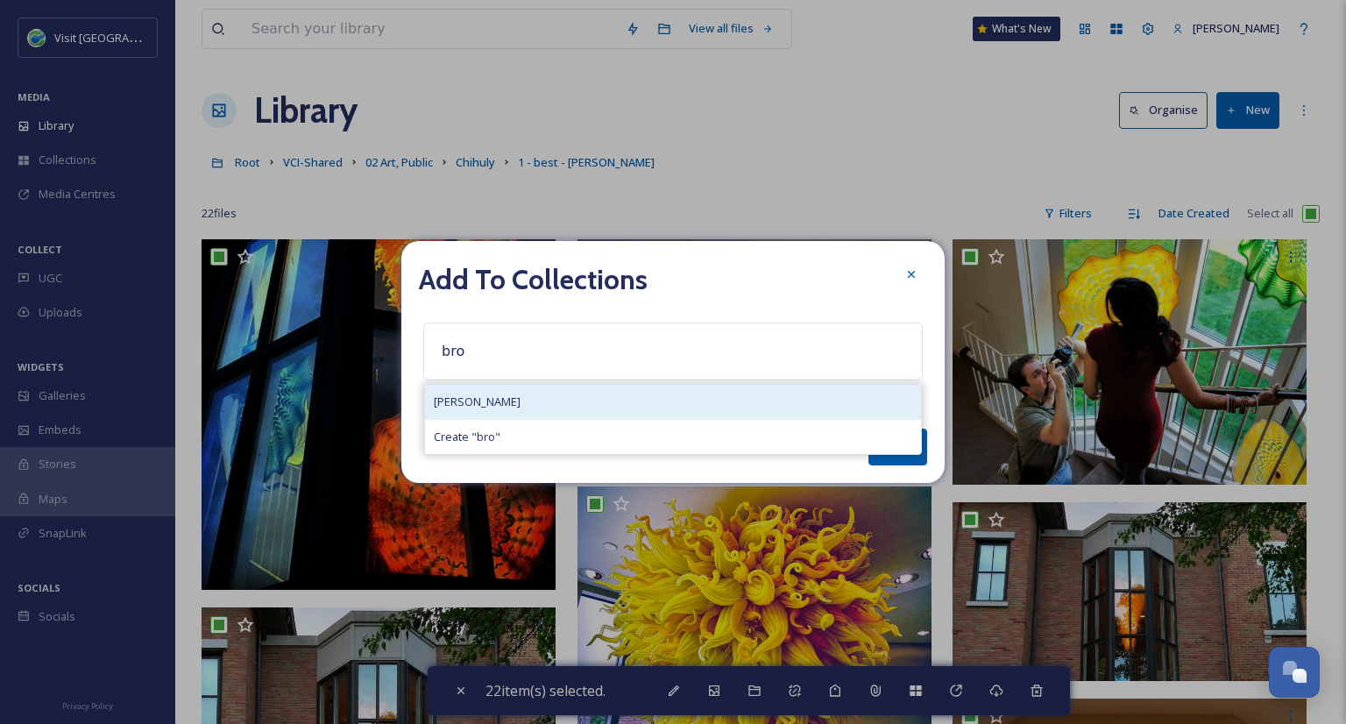
type input "bro"
click at [502, 413] on div "[PERSON_NAME]" at bounding box center [673, 402] width 496 height 34
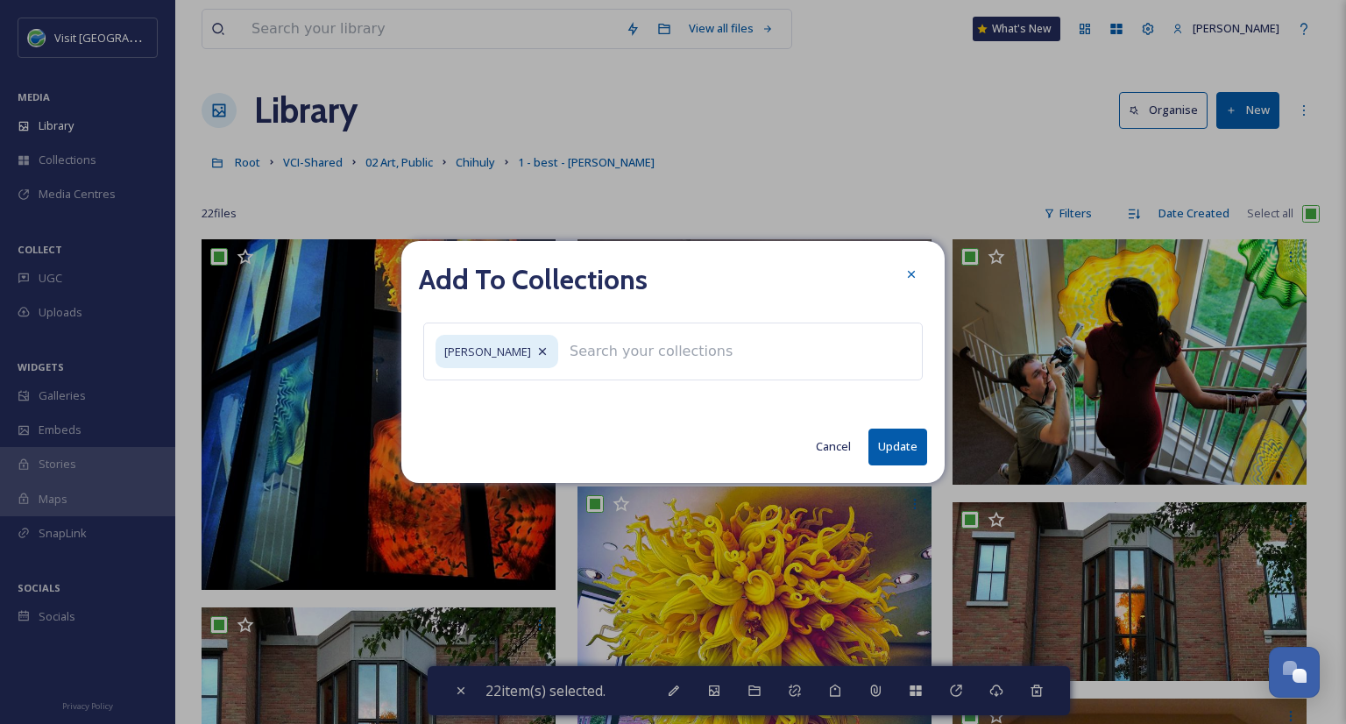
click at [897, 448] on button "Update" at bounding box center [898, 447] width 59 height 36
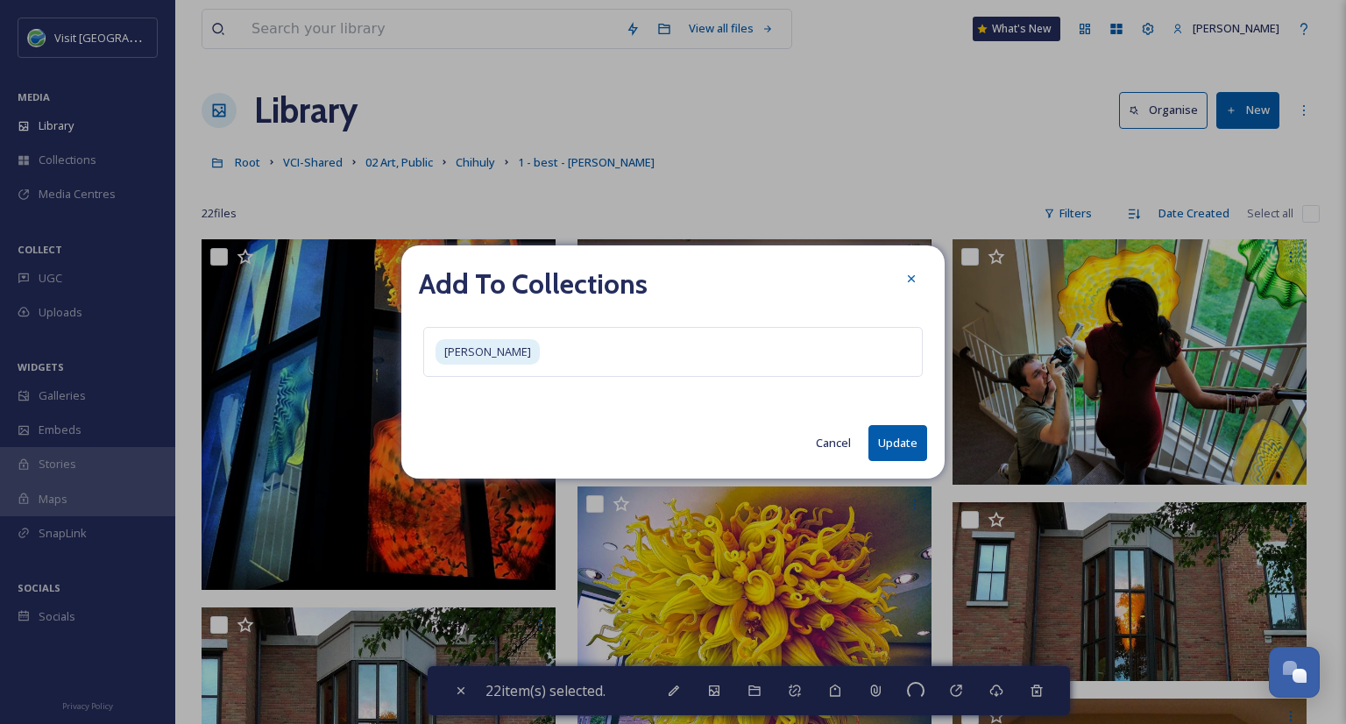
checkbox input "false"
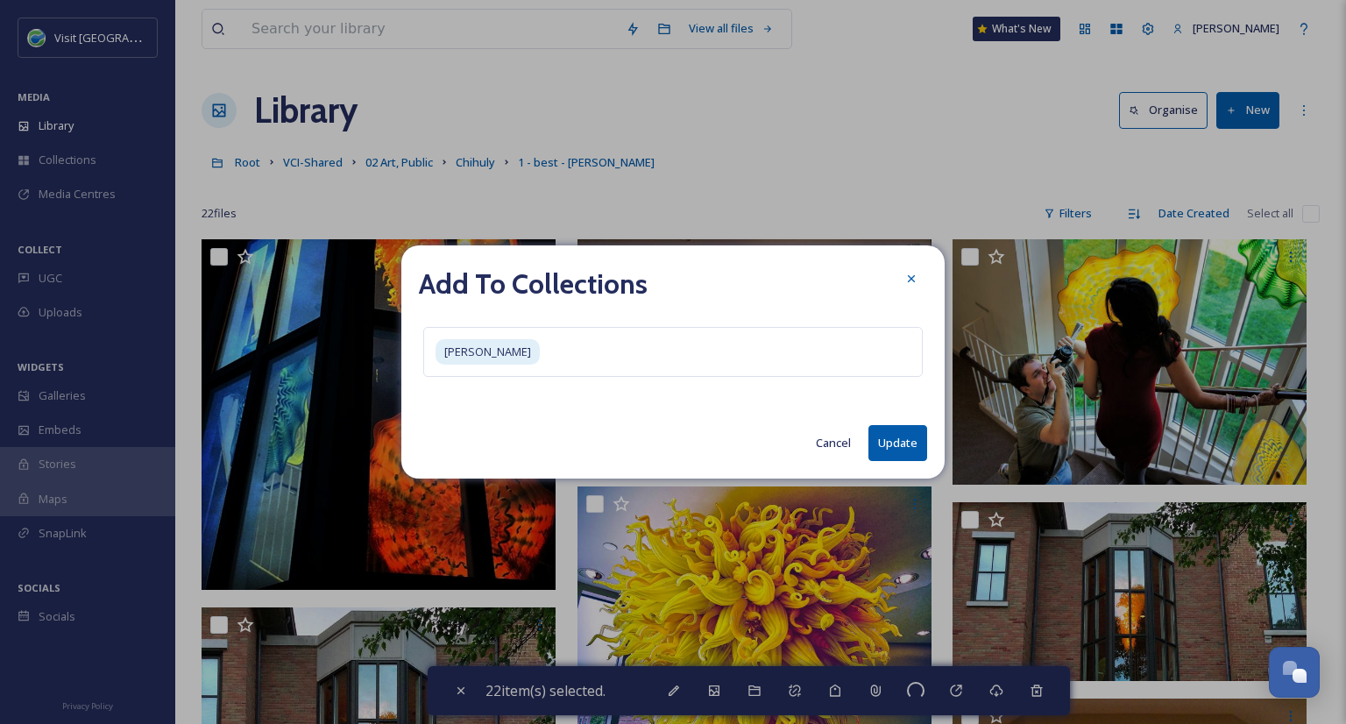
checkbox input "false"
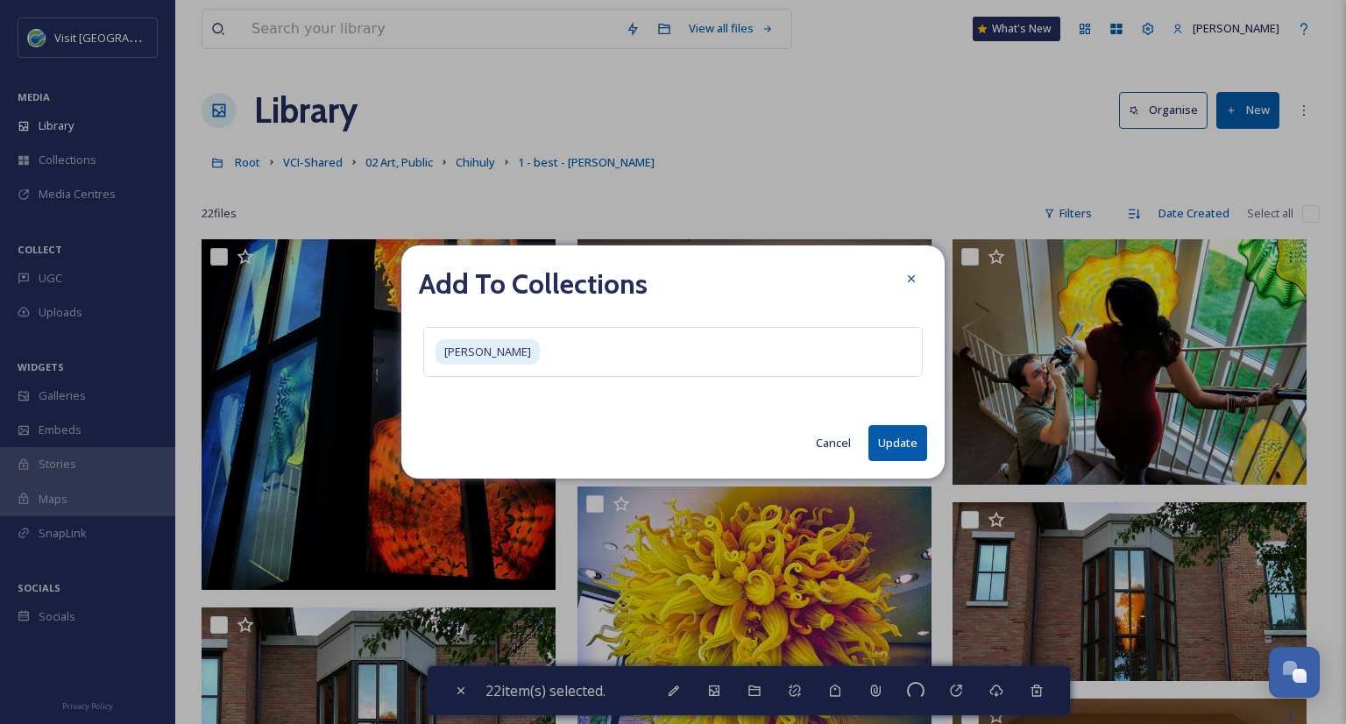
checkbox input "false"
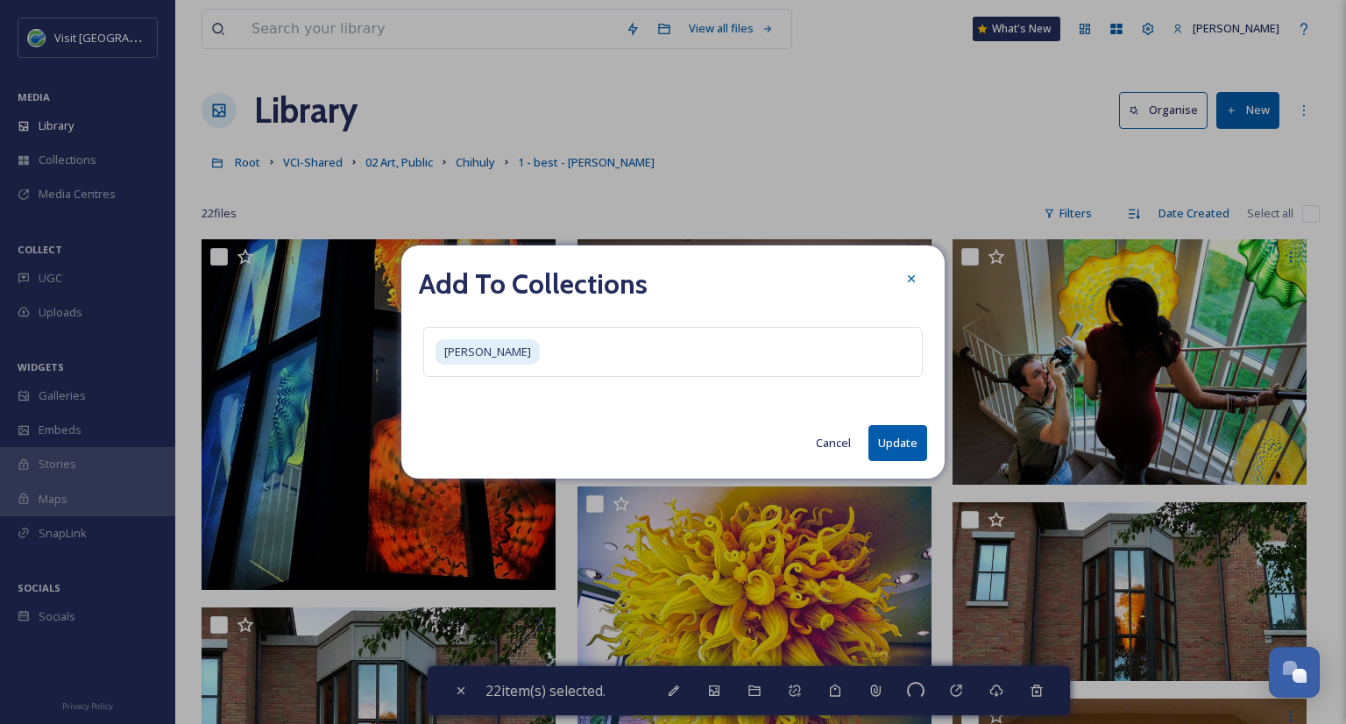
checkbox input "false"
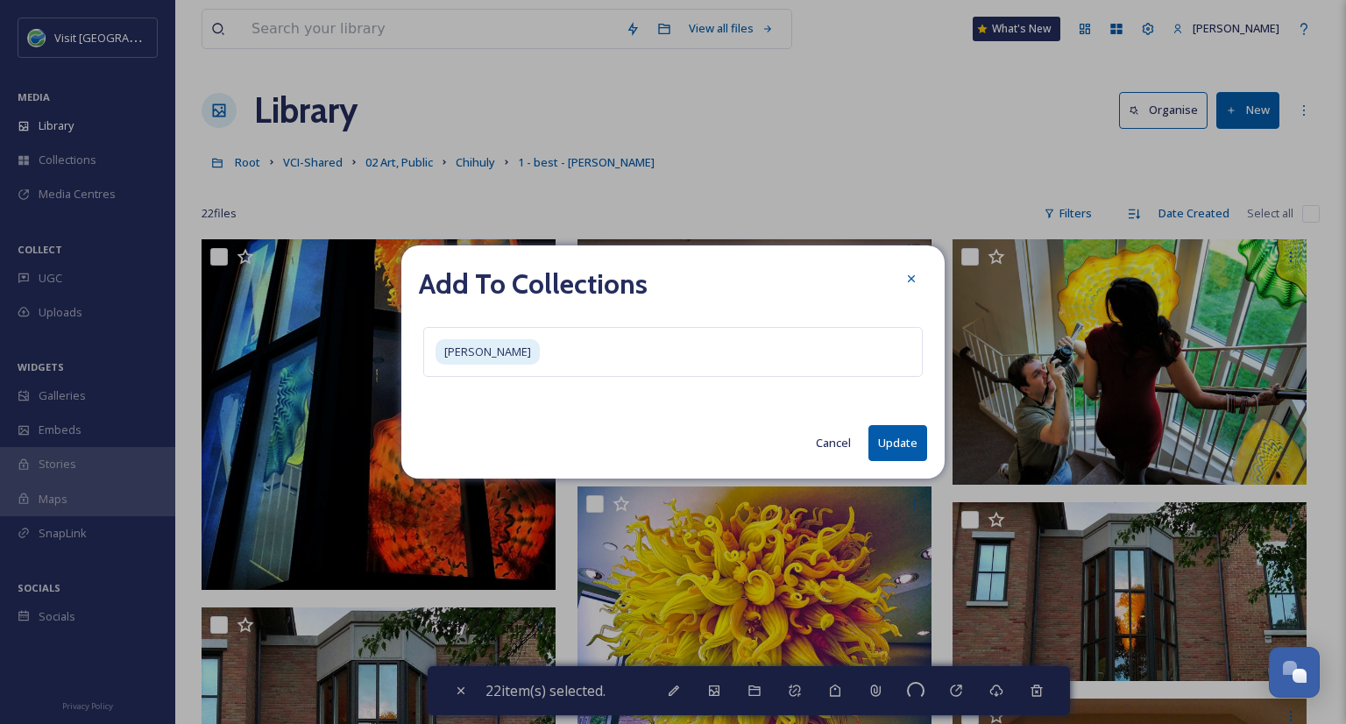
checkbox input "false"
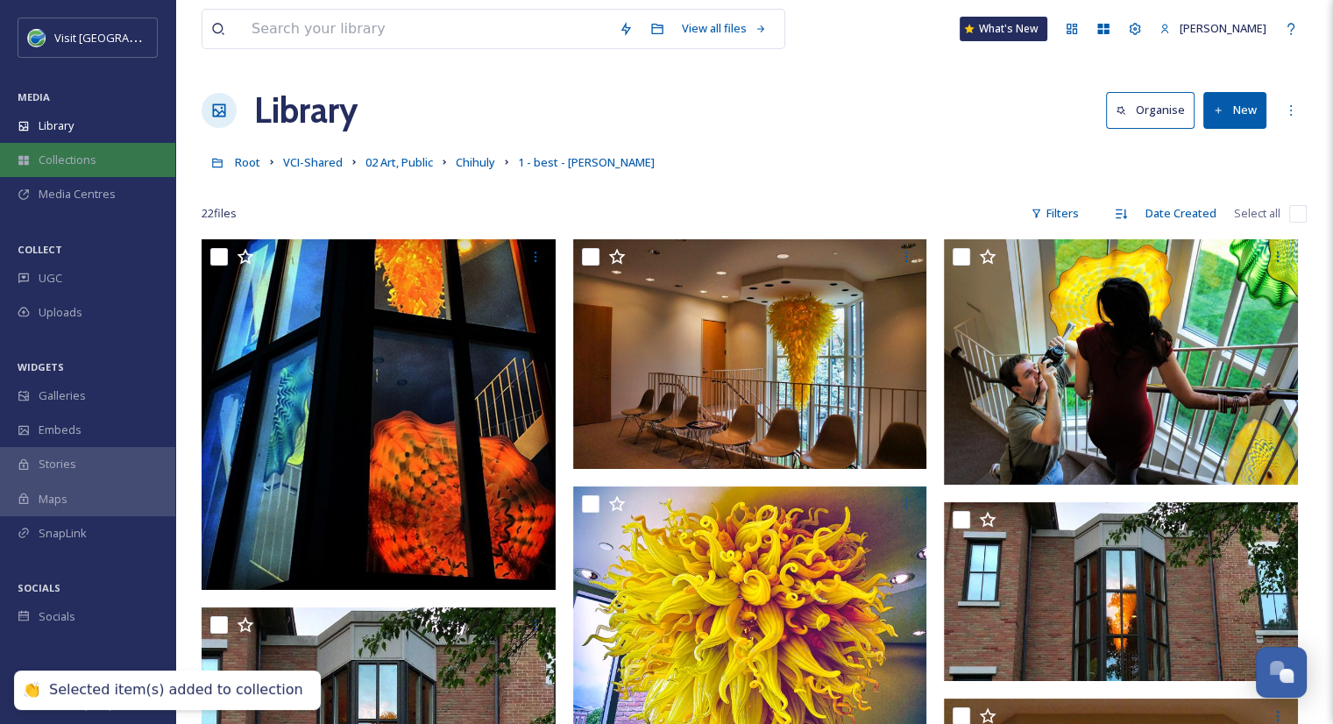
click at [60, 167] on span "Collections" at bounding box center [68, 160] width 58 height 17
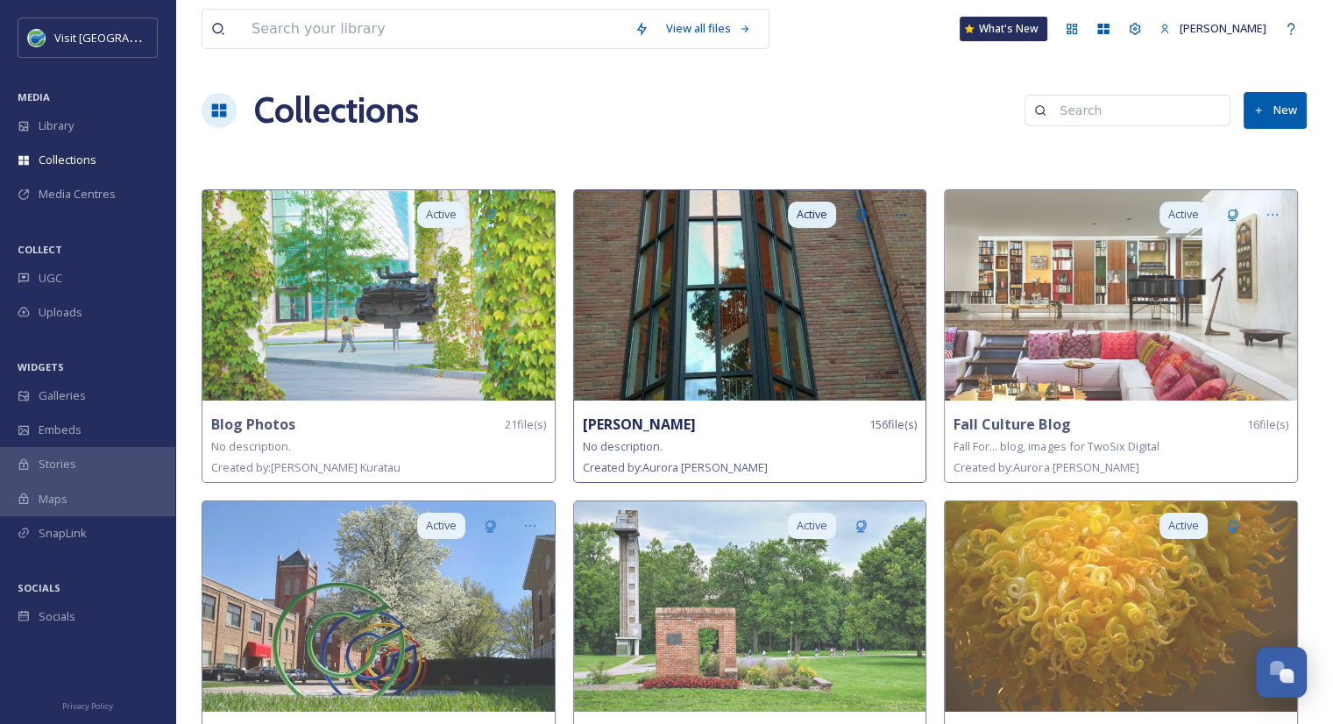
click at [841, 266] on img at bounding box center [750, 295] width 352 height 210
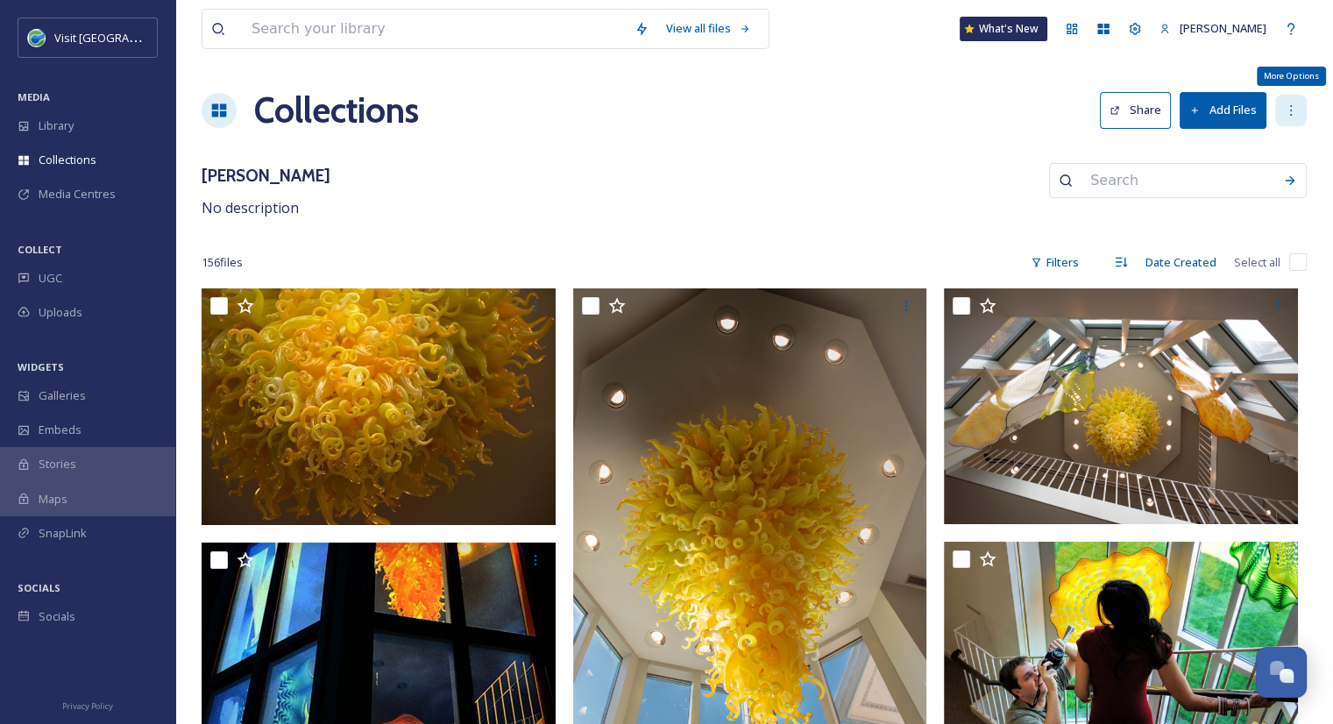
click at [1304, 110] on div "More Options" at bounding box center [1291, 111] width 32 height 32
click at [936, 164] on div "[PERSON_NAME] No description" at bounding box center [754, 191] width 1105 height 56
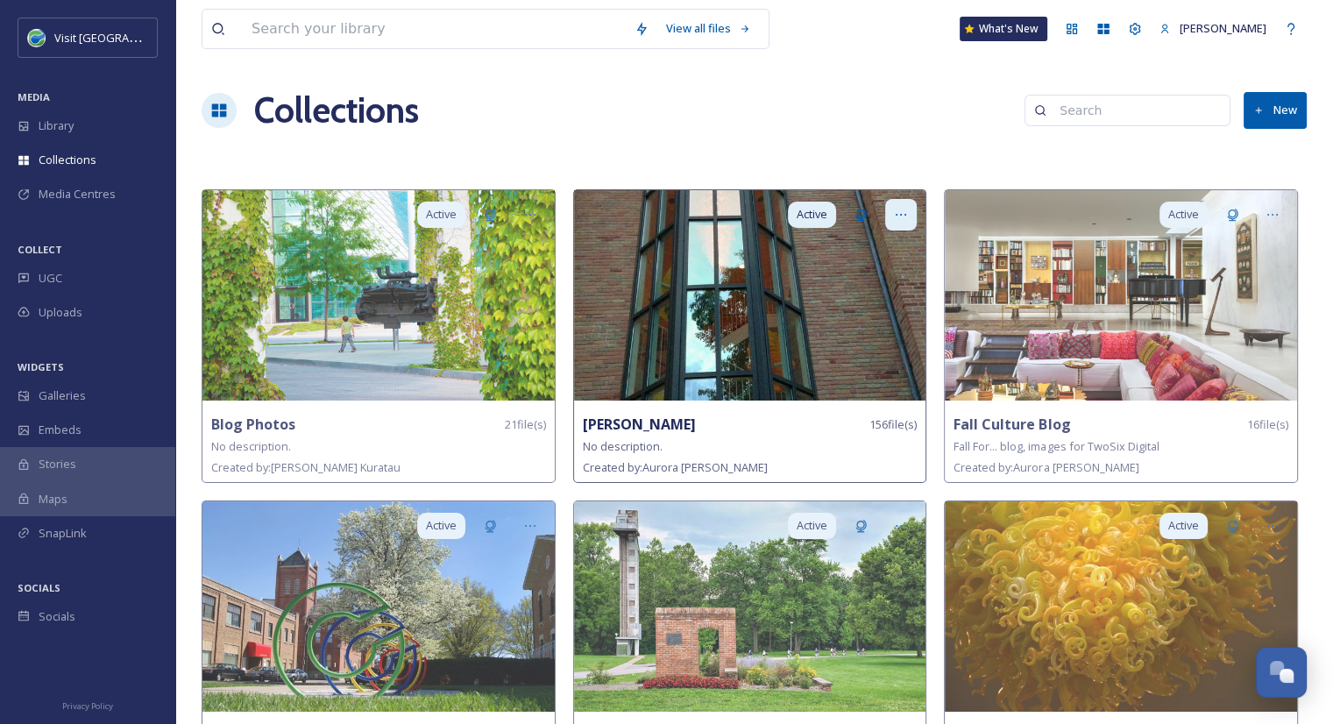
click at [897, 211] on icon at bounding box center [901, 215] width 14 height 14
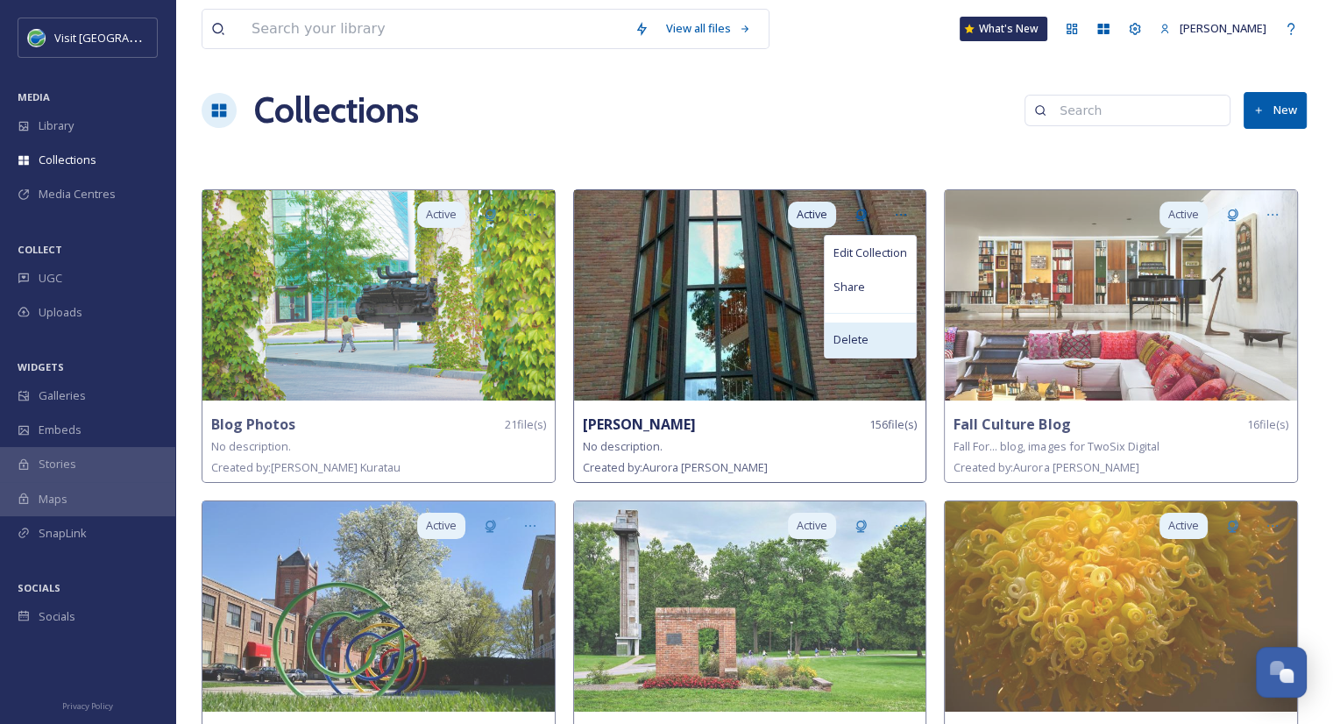
click at [881, 341] on div "Delete" at bounding box center [870, 340] width 91 height 34
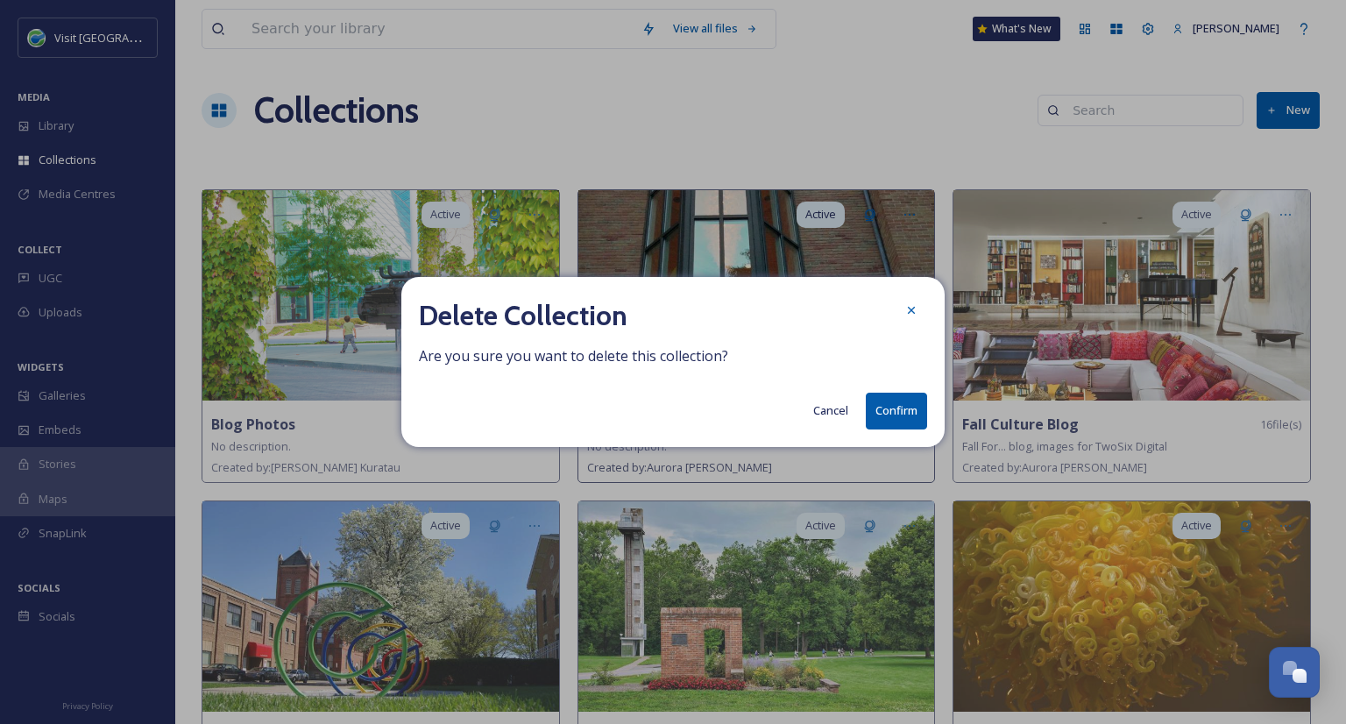
click at [914, 415] on button "Confirm" at bounding box center [896, 411] width 61 height 36
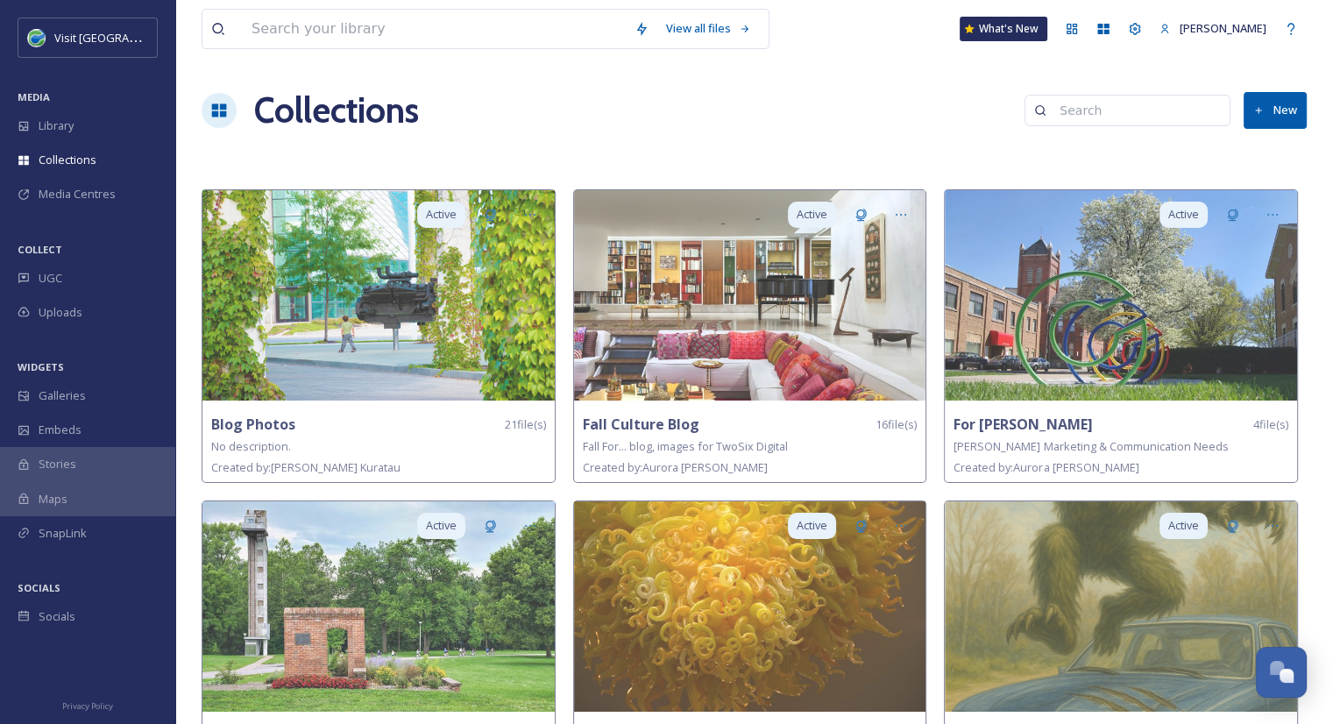
scroll to position [77, 0]
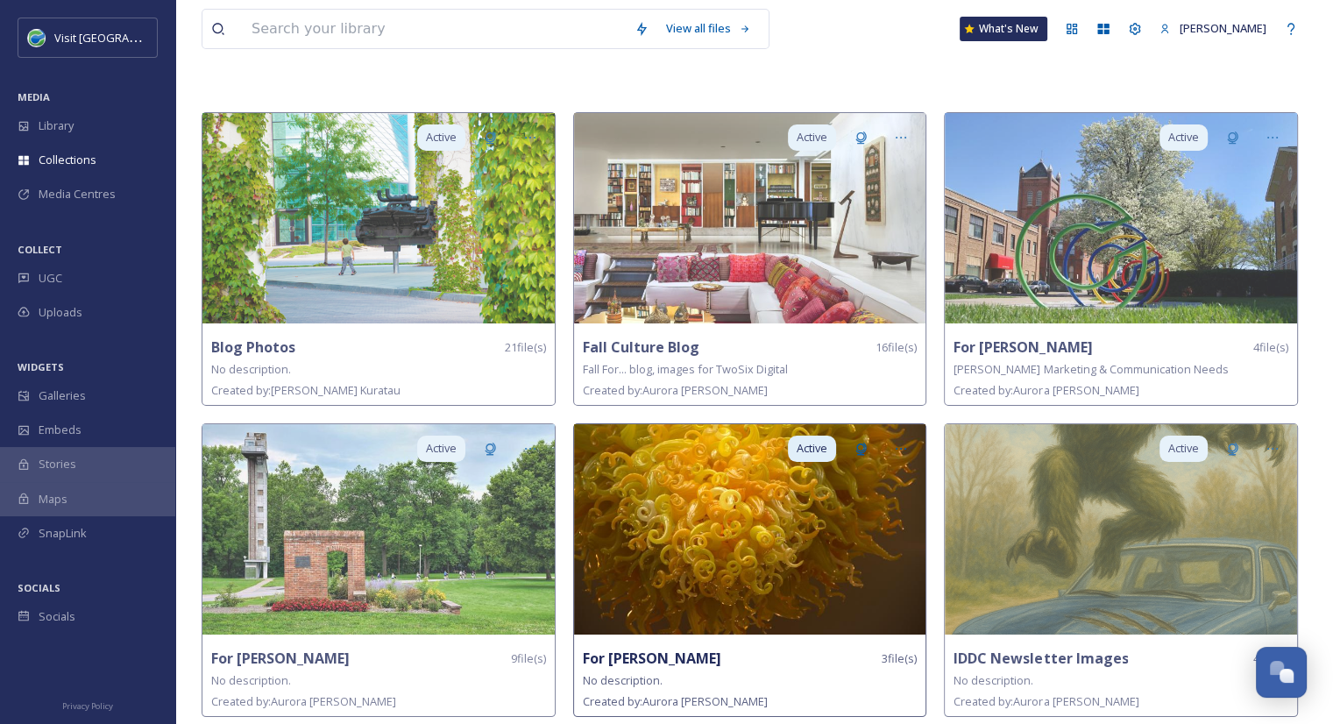
click at [733, 593] on img at bounding box center [750, 529] width 352 height 210
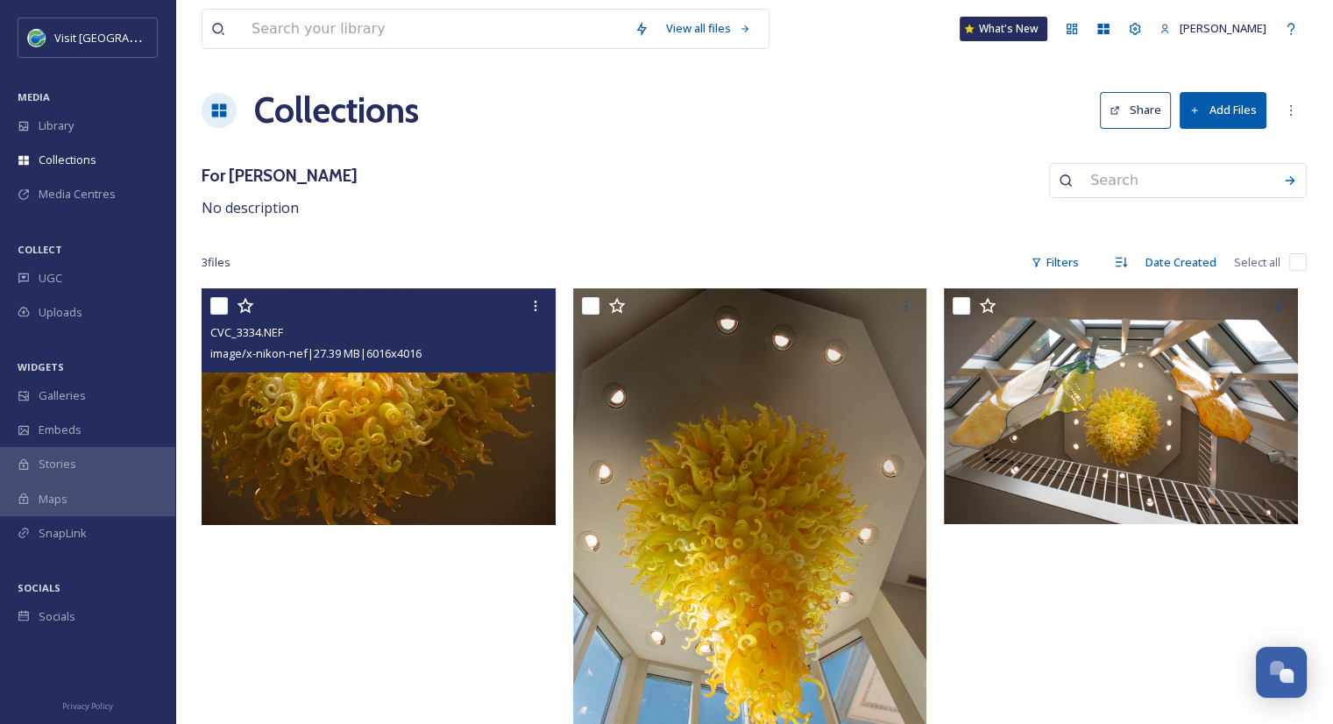
click at [385, 436] on img at bounding box center [379, 406] width 354 height 237
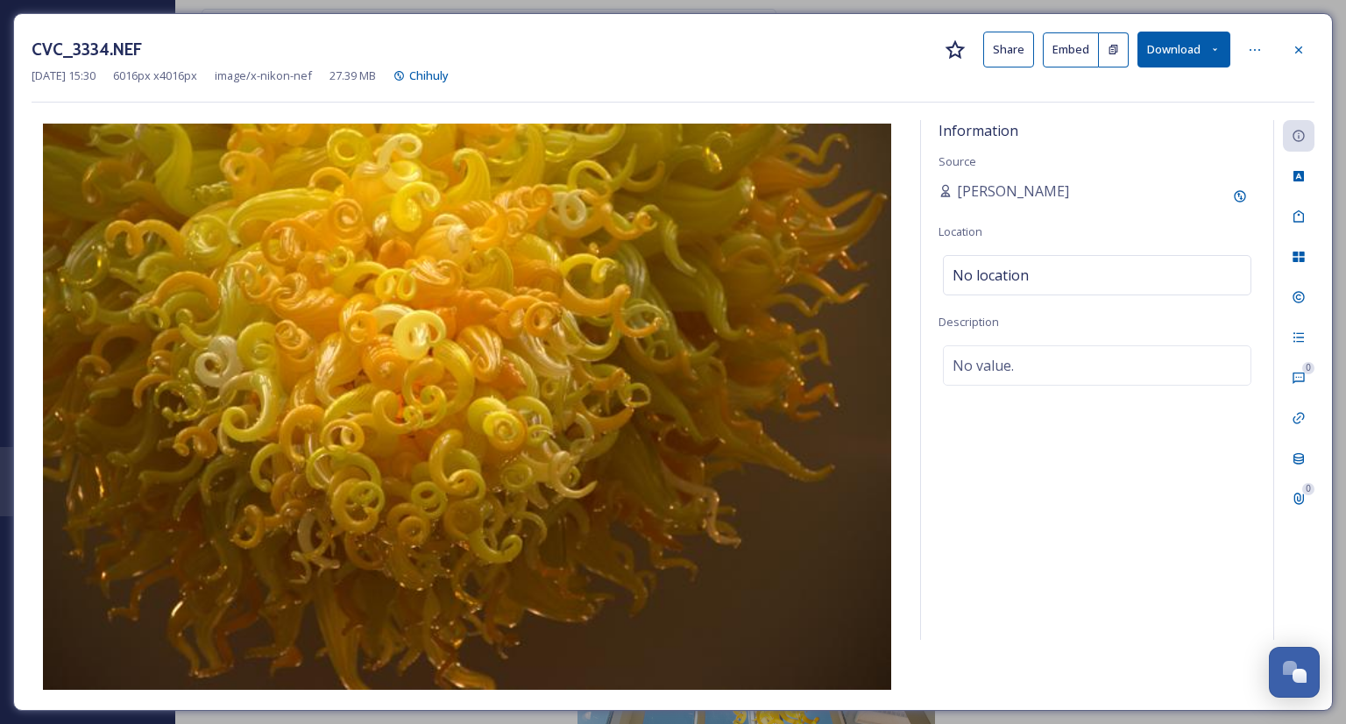
click at [1196, 49] on button "Download" at bounding box center [1184, 50] width 93 height 36
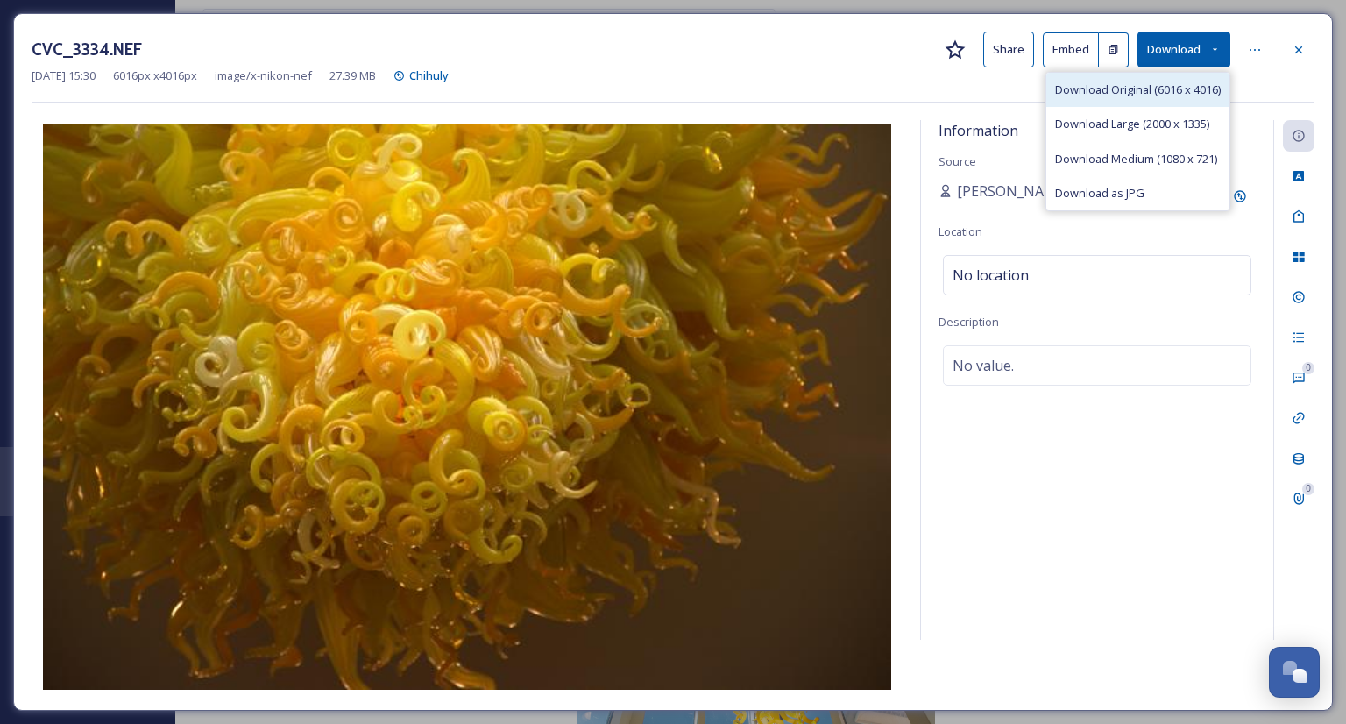
click at [1136, 101] on div "Download Original (6016 x 4016)" at bounding box center [1137, 90] width 183 height 34
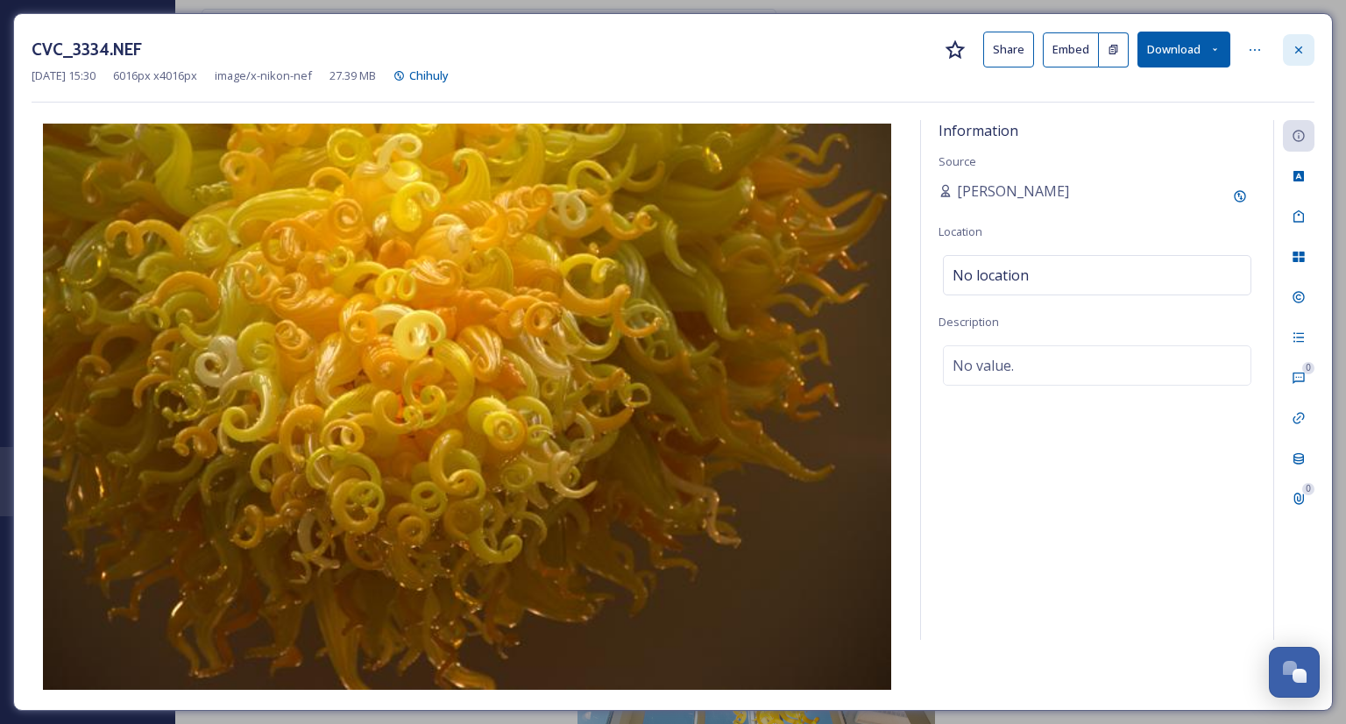
click at [1294, 53] on icon at bounding box center [1299, 50] width 14 height 14
